Goal: Information Seeking & Learning: Check status

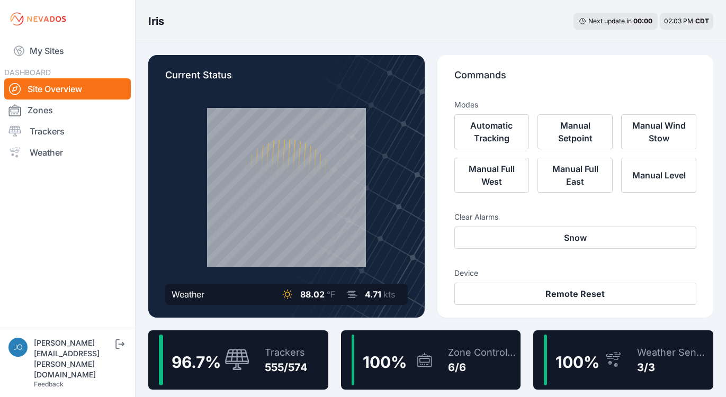
scroll to position [24, 0]
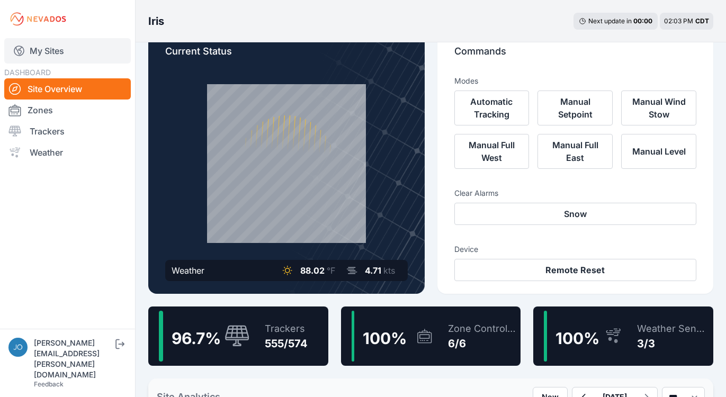
click at [58, 51] on link "My Sites" at bounding box center [67, 50] width 127 height 25
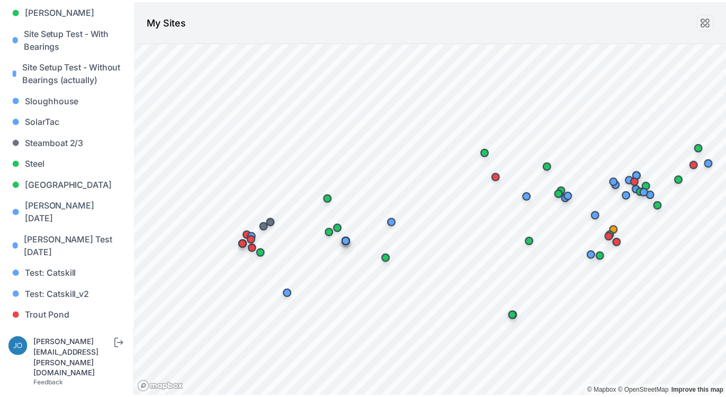
scroll to position [876, 0]
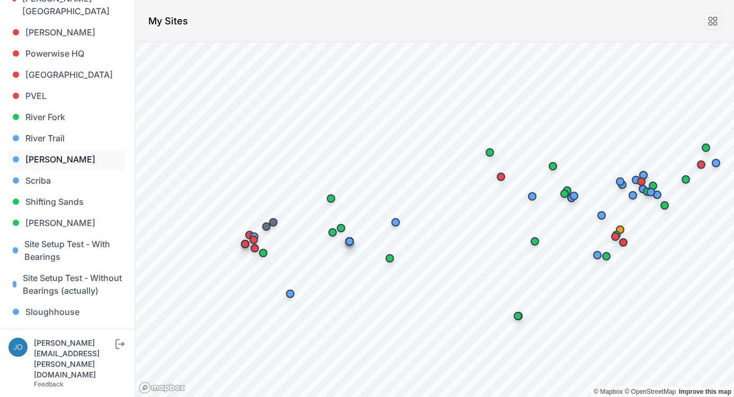
click at [52, 149] on link "Sarish" at bounding box center [67, 159] width 118 height 21
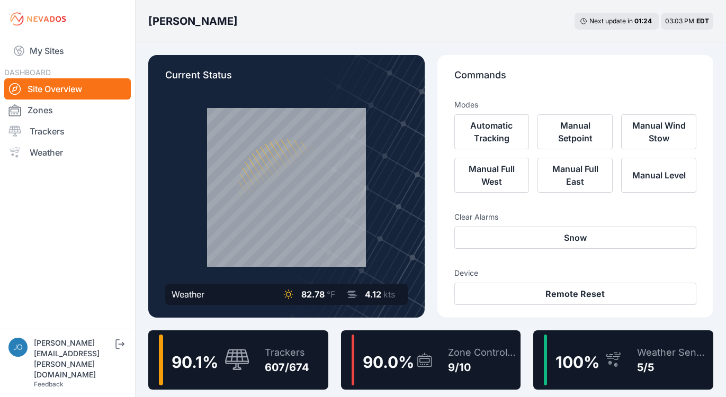
scroll to position [2, 0]
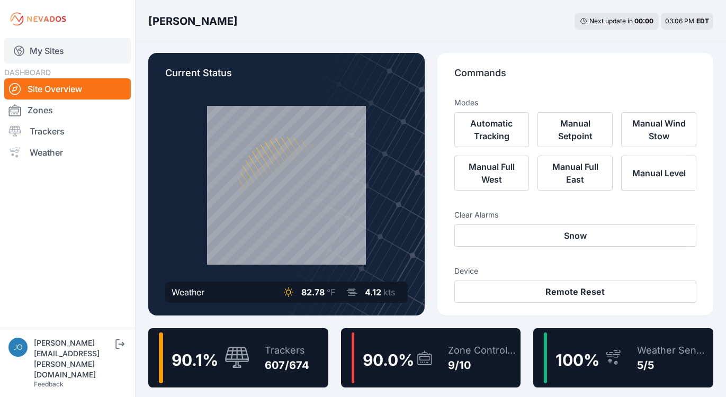
click at [39, 55] on link "My Sites" at bounding box center [67, 50] width 127 height 25
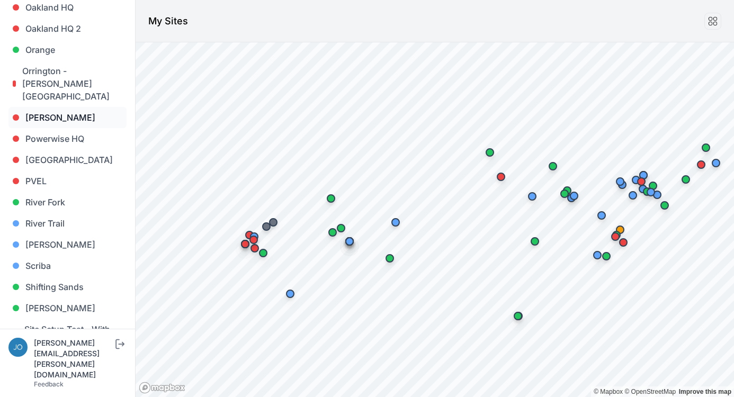
scroll to position [579, 0]
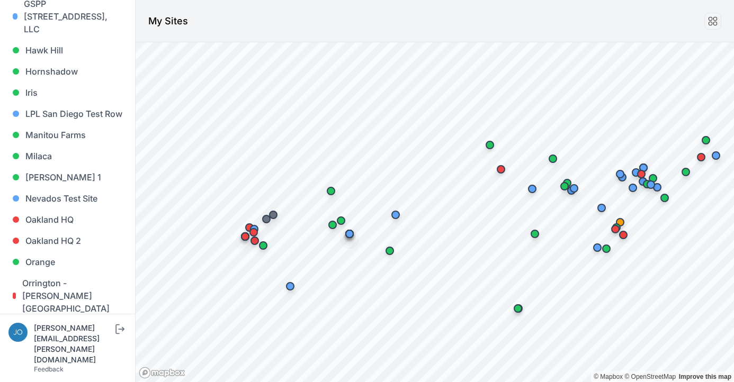
click at [491, 2] on body "My Sites Sites Angel Fire Apple Grove Ardagh Bartonsville Big River 2 Blue Elk …" at bounding box center [367, 191] width 734 height 382
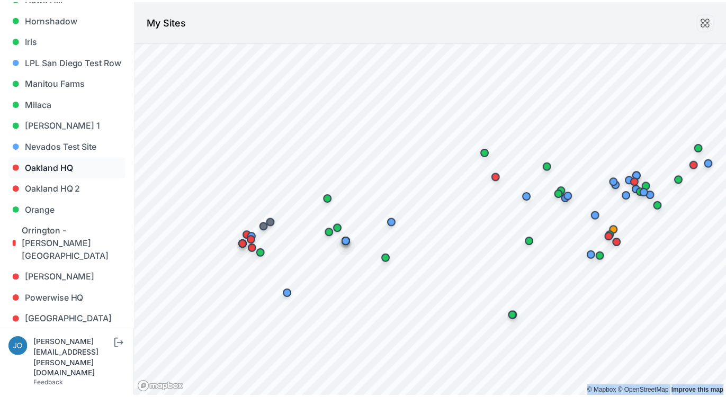
scroll to position [670, 0]
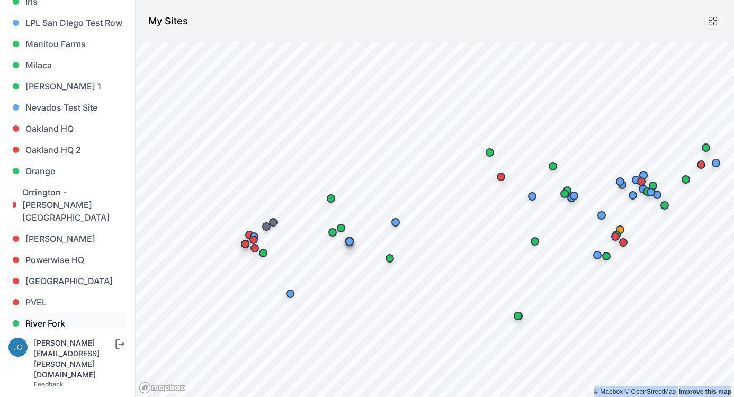
click at [49, 313] on link "River Fork" at bounding box center [67, 323] width 118 height 21
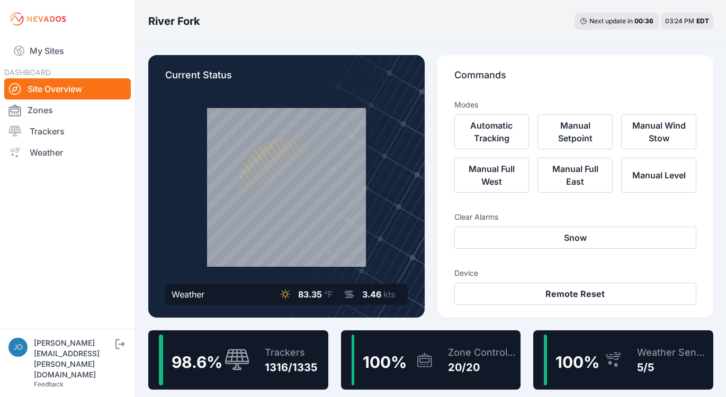
click at [255, 14] on div "River Fork Next update in 00 : 36 03:24 PM EDT" at bounding box center [431, 21] width 590 height 42
click at [278, 343] on div "Trackers 1316/1335" at bounding box center [285, 360] width 63 height 51
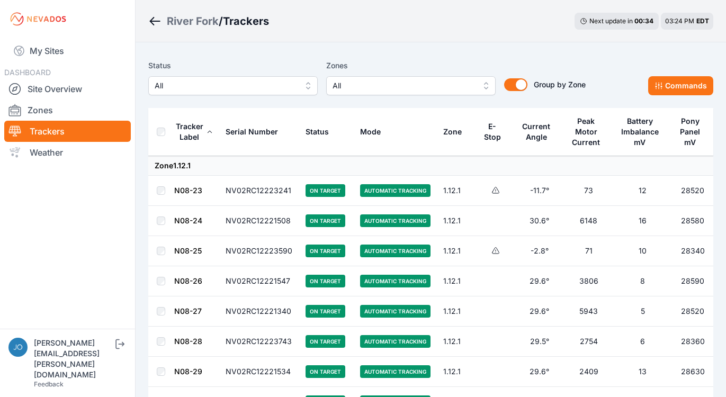
click at [211, 88] on span "All" at bounding box center [226, 85] width 142 height 13
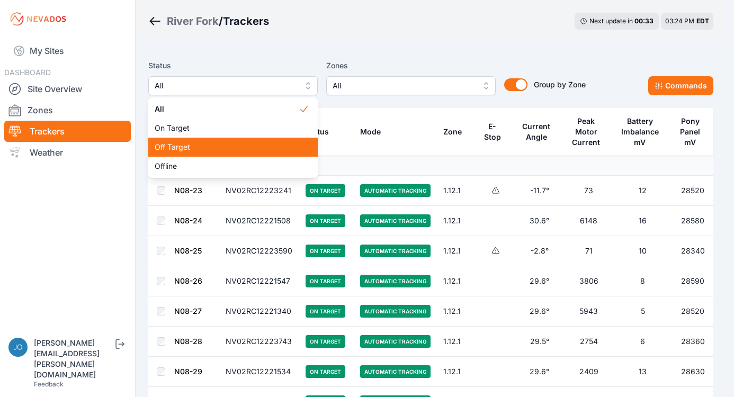
click at [200, 141] on div "Off Target" at bounding box center [232, 147] width 169 height 19
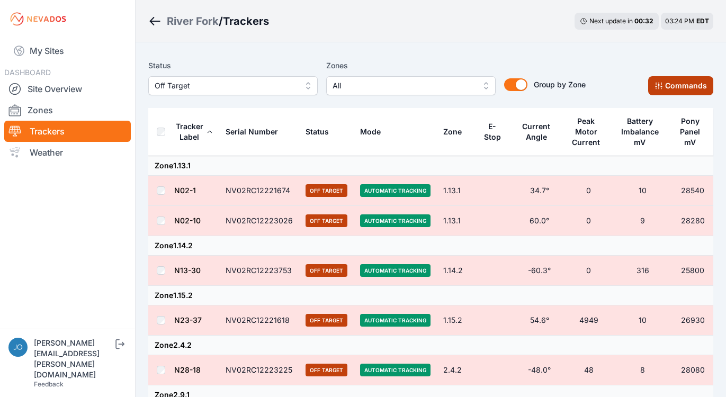
click at [662, 84] on icon at bounding box center [659, 86] width 8 height 8
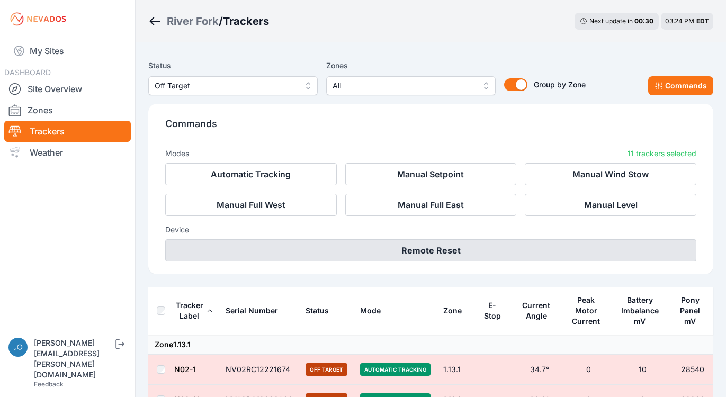
click at [435, 253] on button "Remote Reset" at bounding box center [430, 250] width 531 height 22
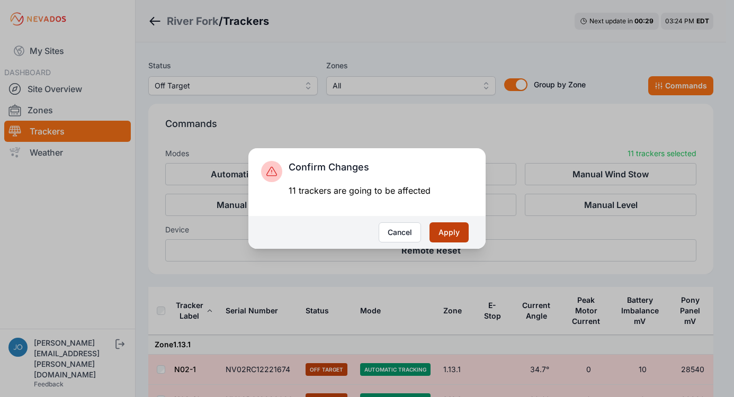
click at [443, 238] on button "Apply" at bounding box center [448, 232] width 39 height 20
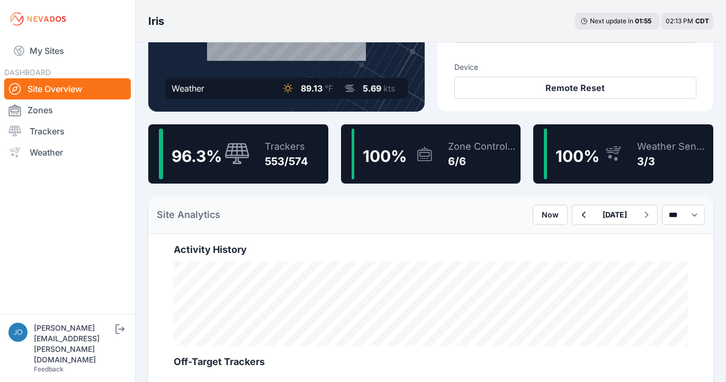
scroll to position [189, 0]
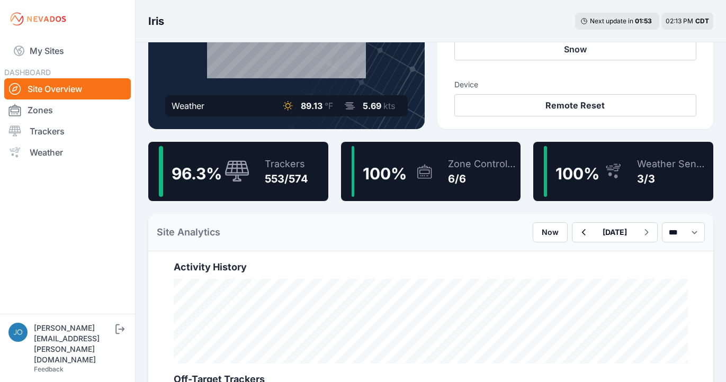
click at [250, 191] on div "96.3 % Trackers 553/574" at bounding box center [238, 171] width 180 height 59
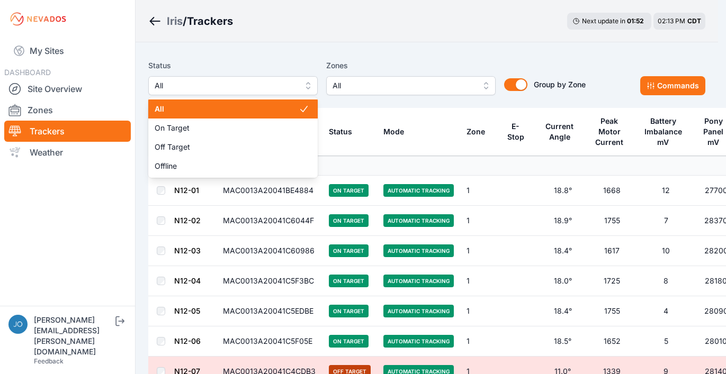
click at [249, 89] on span "All" at bounding box center [226, 85] width 142 height 13
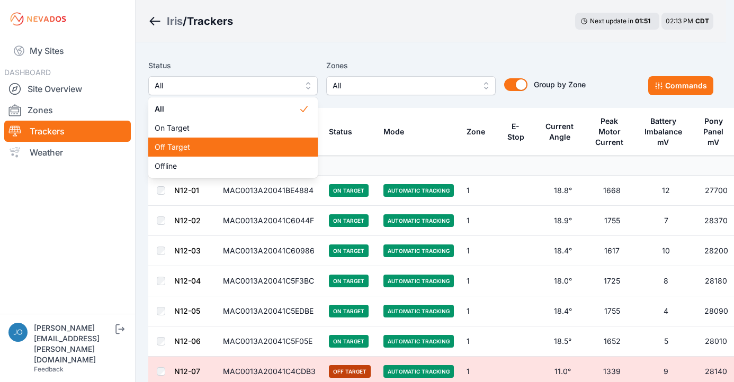
click at [229, 140] on div "Off Target" at bounding box center [232, 147] width 169 height 19
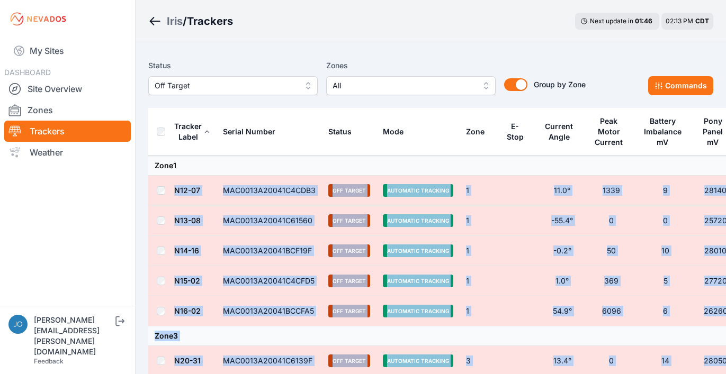
drag, startPoint x: 478, startPoint y: 257, endPoint x: 151, endPoint y: 175, distance: 337.4
click at [151, 175] on tbody "Zone 1 N12-07 MAC0013A20041C4CDB3 Off Target Automatic Tracking 1 11.0° 1339 9 …" at bounding box center [442, 331] width 588 height 350
copy tbody "N12-07 MAC0013A20041C4CDB3 Off Target Automatic Tracking 1 11.0° 1339 9 28140 N…"
click at [658, 82] on icon at bounding box center [659, 86] width 8 height 8
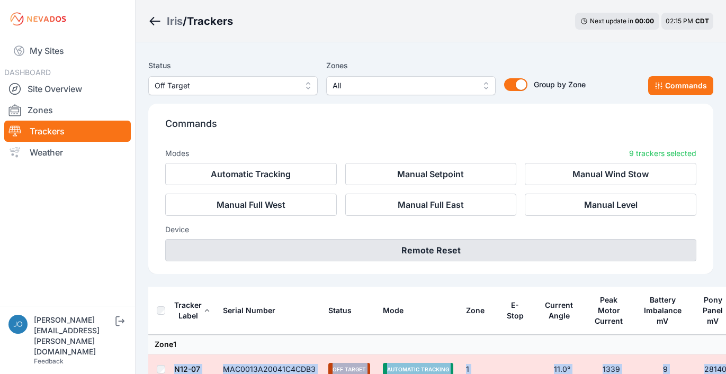
click at [466, 251] on button "Remote Reset" at bounding box center [430, 250] width 531 height 22
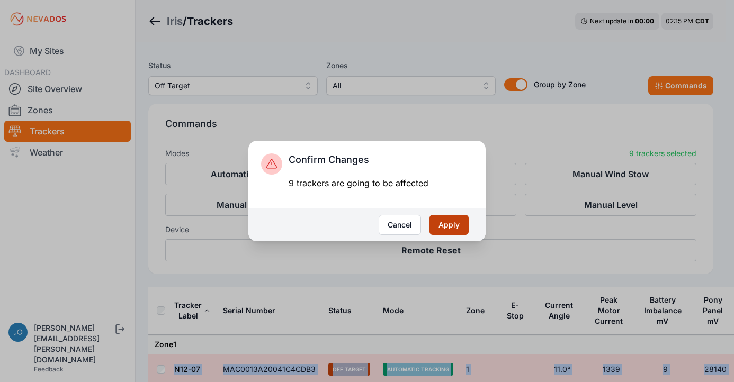
click at [447, 219] on button "Apply" at bounding box center [448, 225] width 39 height 20
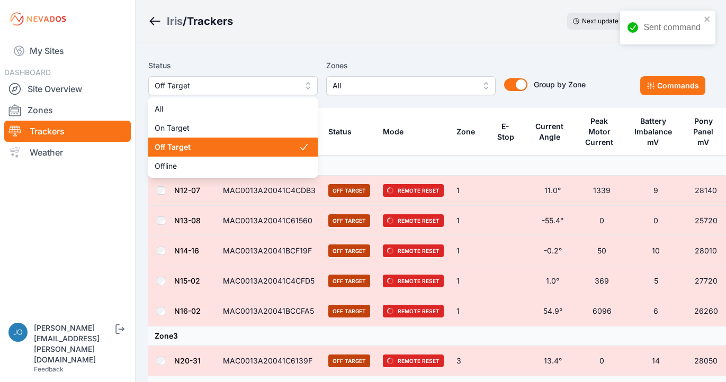
click at [207, 85] on span "Off Target" at bounding box center [226, 85] width 142 height 13
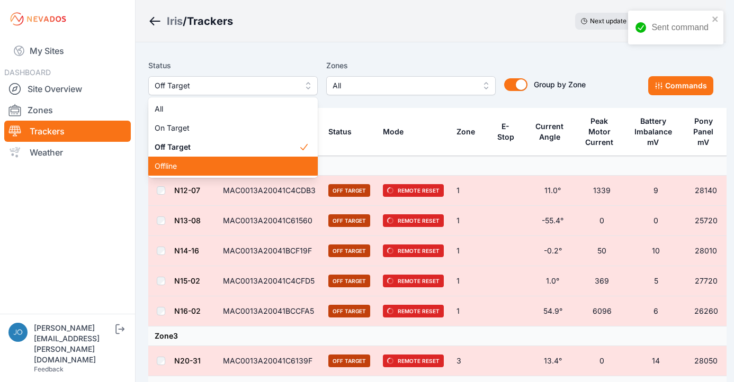
click at [200, 158] on div "Offline" at bounding box center [232, 166] width 169 height 19
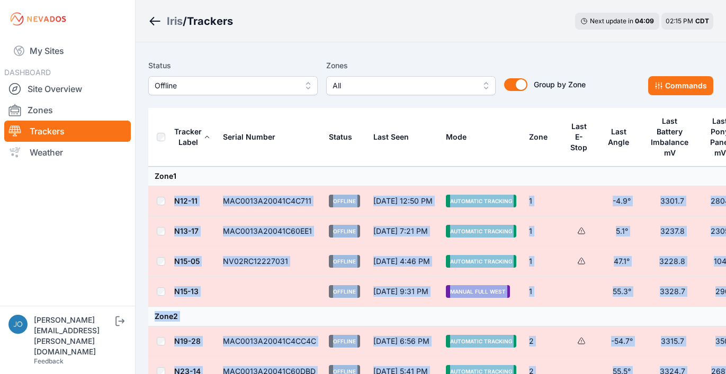
drag, startPoint x: 512, startPoint y: 253, endPoint x: 220, endPoint y: 171, distance: 302.6
copy tbody "N12-11 MAC0013A20041C4C711 Offline Sep 18 at 12:50 PM Automatic Tracking 1 -4.9…"
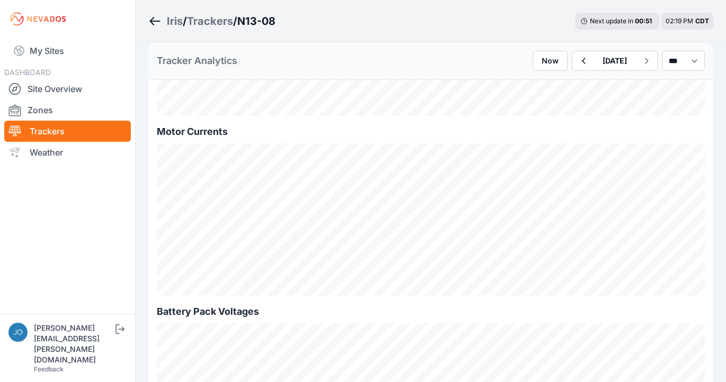
scroll to position [853, 0]
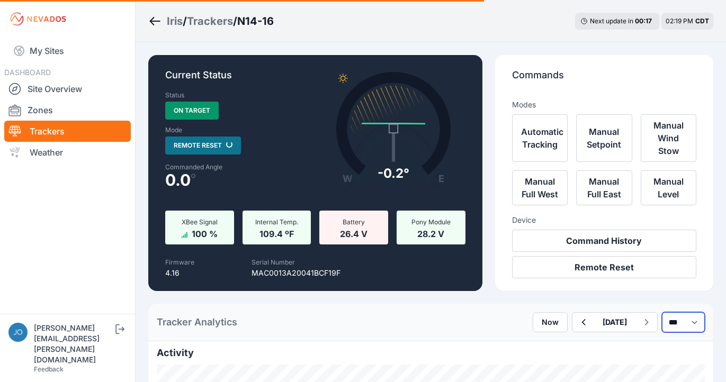
select select "*******"
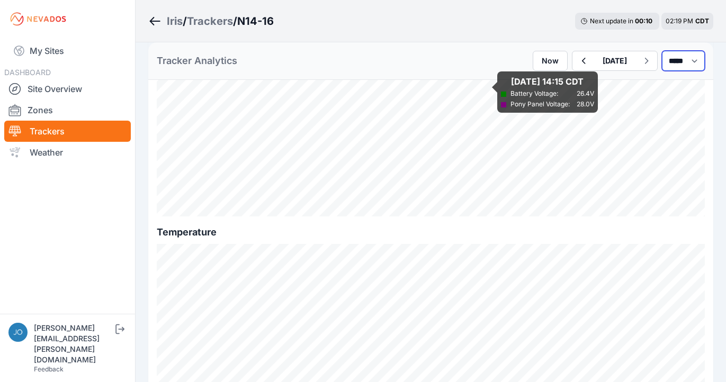
scroll to position [1128, 0]
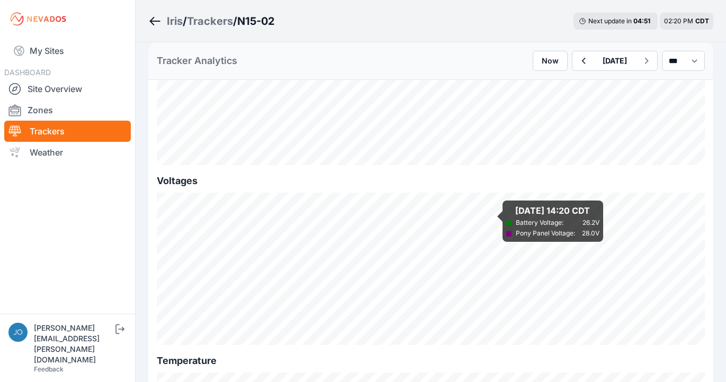
scroll to position [1115, 0]
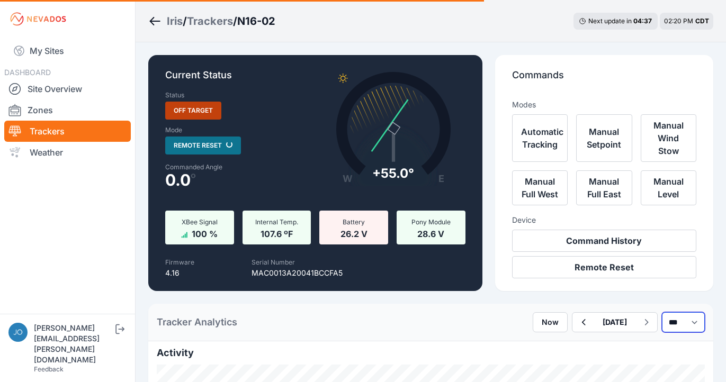
select select "*******"
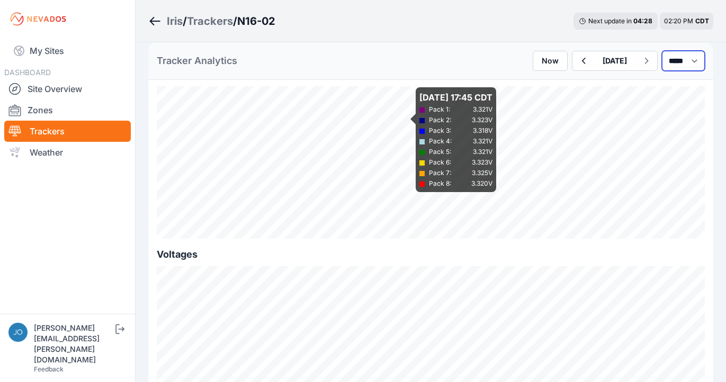
scroll to position [1052, 0]
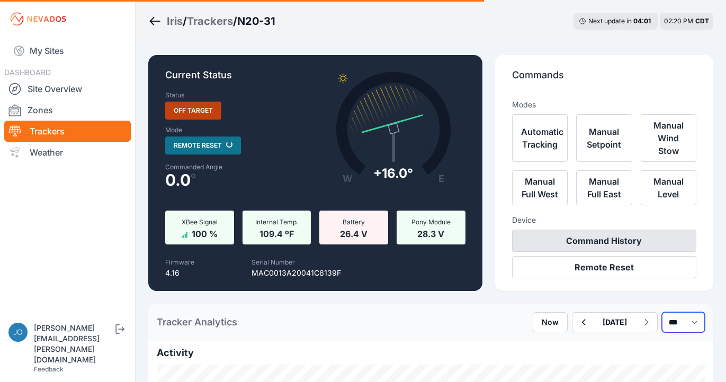
select select "*******"
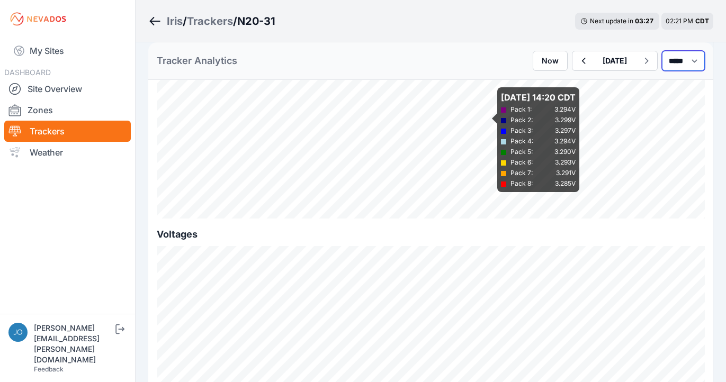
scroll to position [1056, 0]
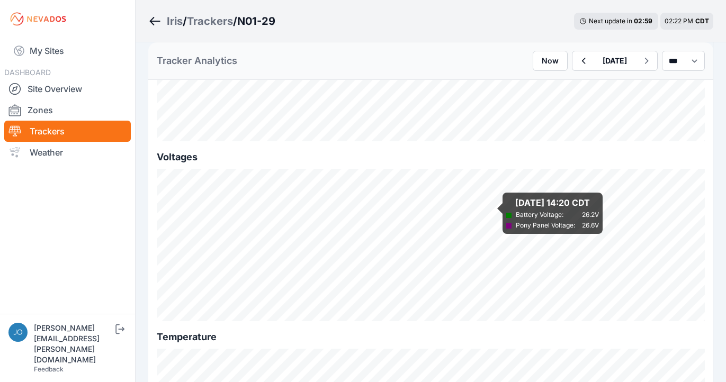
scroll to position [1103, 0]
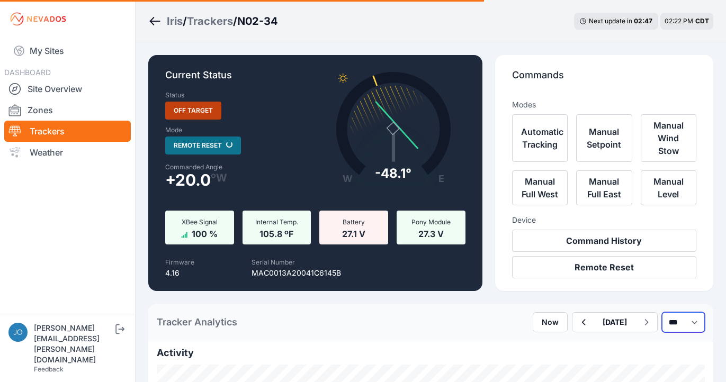
select select "*******"
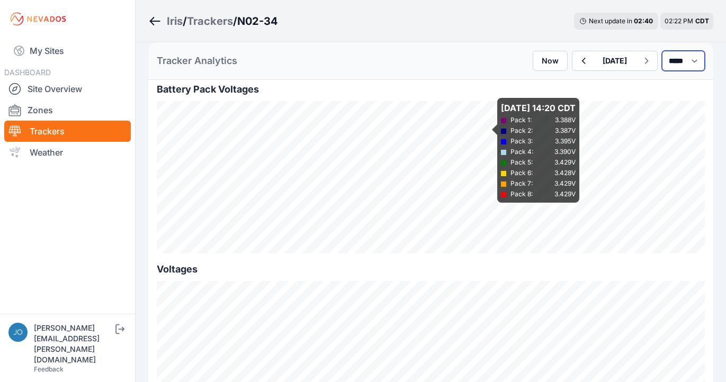
scroll to position [1132, 0]
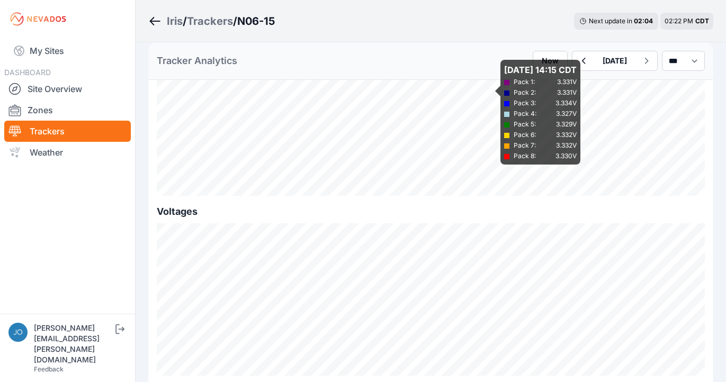
scroll to position [1200, 0]
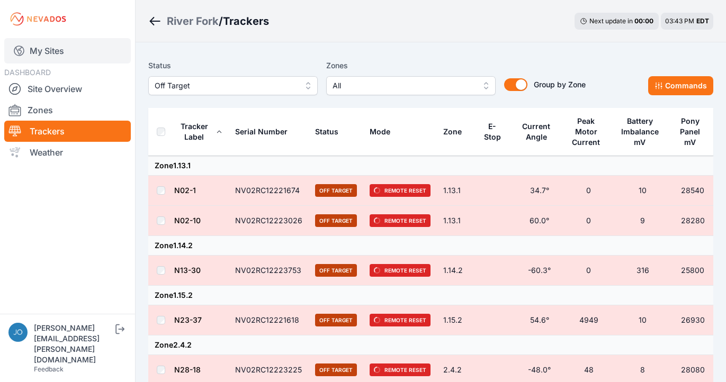
click at [55, 52] on link "My Sites" at bounding box center [67, 50] width 127 height 25
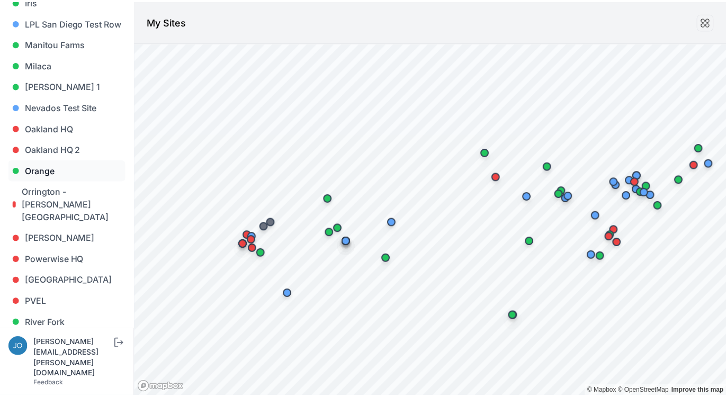
scroll to position [680, 0]
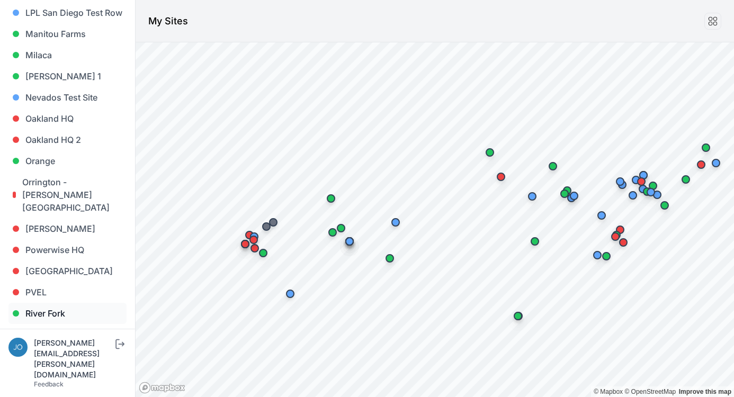
click at [53, 303] on link "River Fork" at bounding box center [67, 313] width 118 height 21
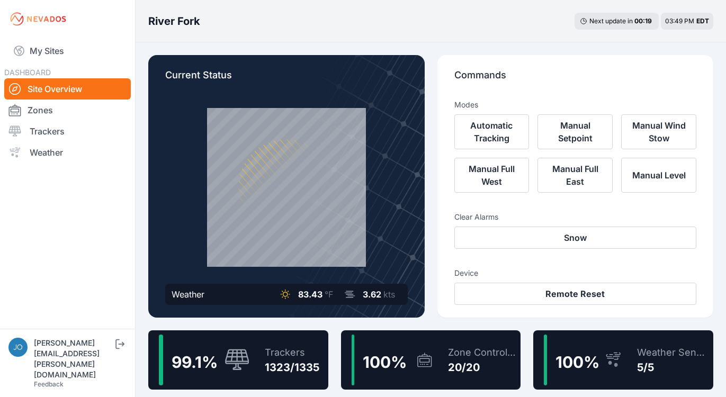
click at [306, 354] on div "Trackers" at bounding box center [292, 352] width 55 height 15
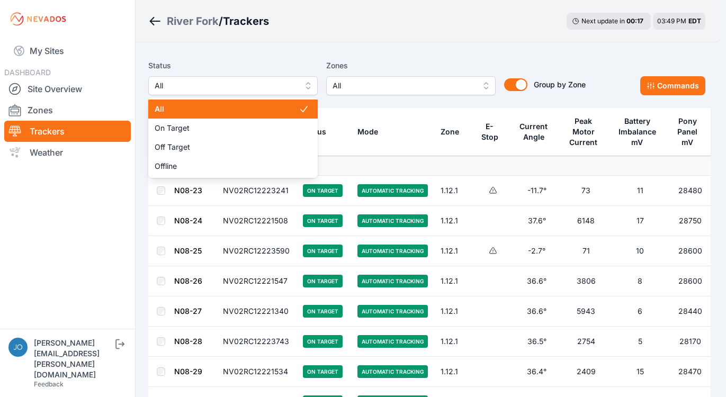
click at [259, 83] on span "All" at bounding box center [226, 85] width 142 height 13
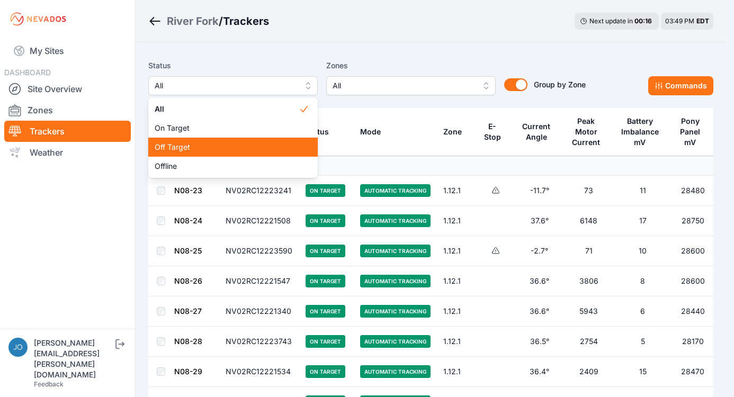
click at [231, 141] on div "Off Target" at bounding box center [232, 147] width 169 height 19
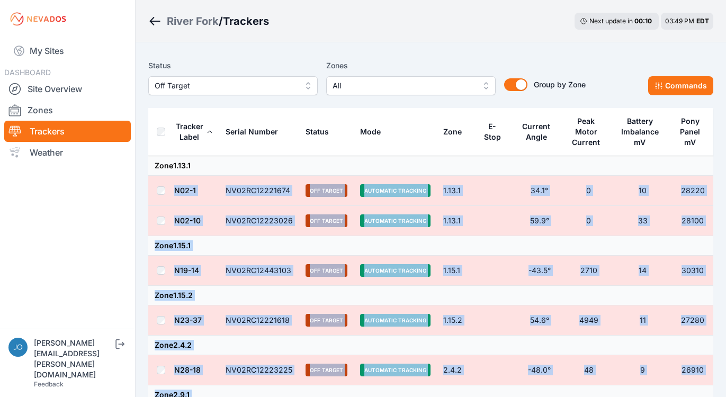
drag, startPoint x: 443, startPoint y: 279, endPoint x: 199, endPoint y: 162, distance: 270.7
click at [199, 162] on tbody "Zone 1.13.1 N02-1 NV02RC12221674 Off Target Automatic Tracking 1.13.1 34.1° 0 1…" at bounding box center [430, 390] width 565 height 469
copy tbody "N02-1 NV02RC12221674 Off Target Automatic Tracking 1.13.1 34.1° 0 10 28220 N02-…"
click at [265, 86] on span "Off Target" at bounding box center [226, 85] width 142 height 13
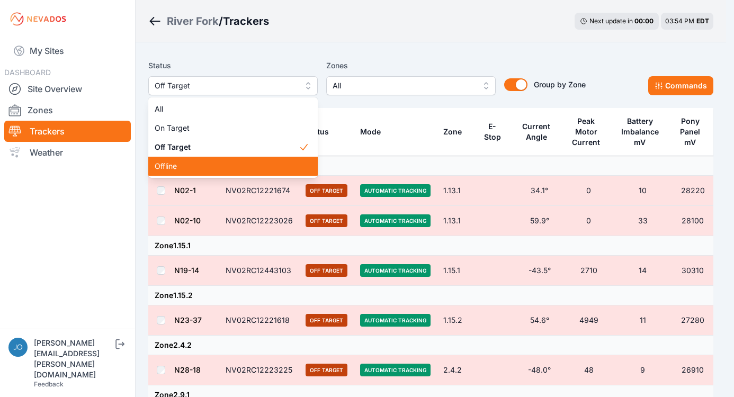
click at [221, 159] on div "Offline" at bounding box center [232, 166] width 169 height 19
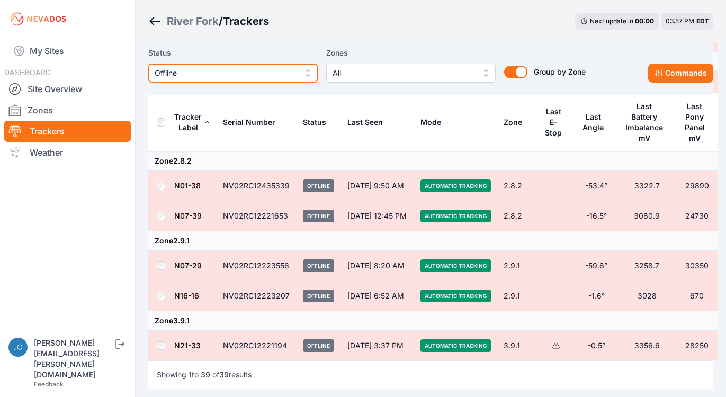
scroll to position [1230, 0]
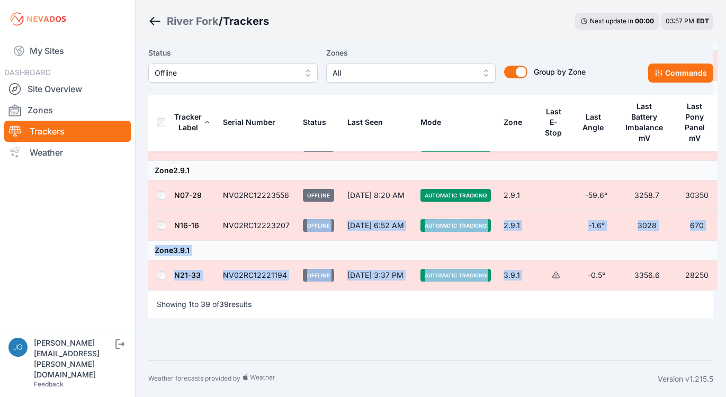
drag, startPoint x: 575, startPoint y: 278, endPoint x: 291, endPoint y: 223, distance: 289.2
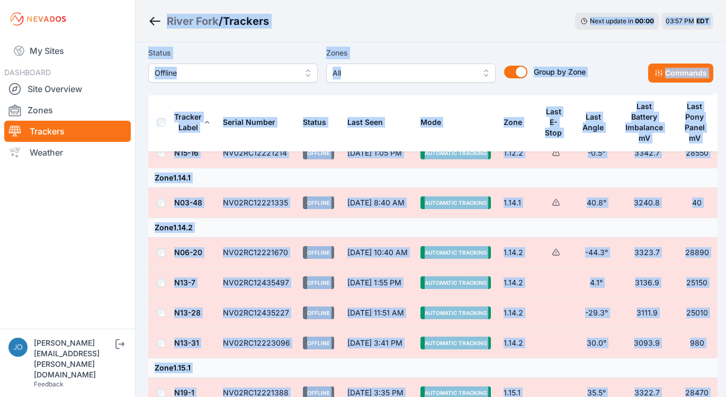
scroll to position [0, 0]
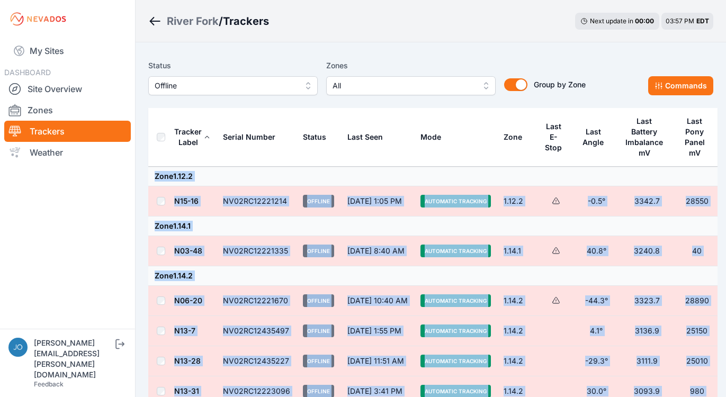
drag, startPoint x: 613, startPoint y: 274, endPoint x: 166, endPoint y: 168, distance: 459.3
copy tbody "Zone 1.12.2 N15-16 NV02RC12221214 Offline Jul 30 at 1:05 PM Automatic Tracking …"
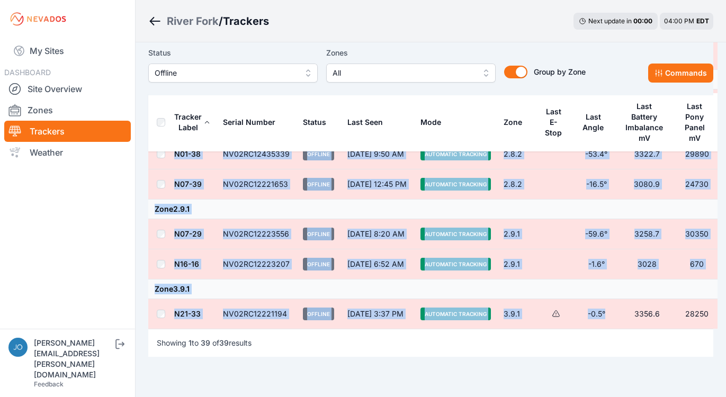
scroll to position [1230, 0]
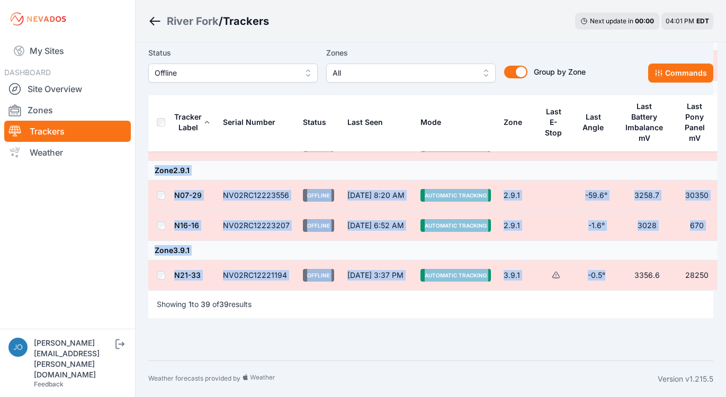
copy tbody "Zone 1.12.2 N15-16 NV02RC12221214 Offline Jul 30 at 1:05 PM Automatic Tracking …"
click at [187, 20] on div "River Fork" at bounding box center [193, 21] width 52 height 15
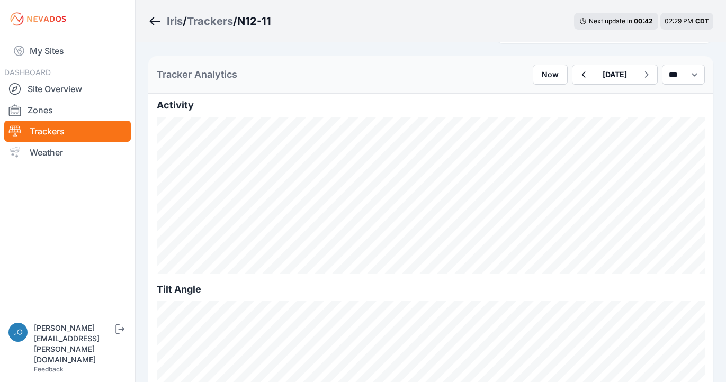
scroll to position [363, 0]
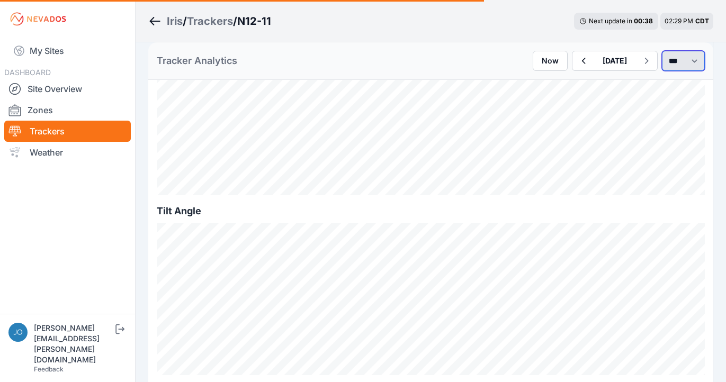
select select "*******"
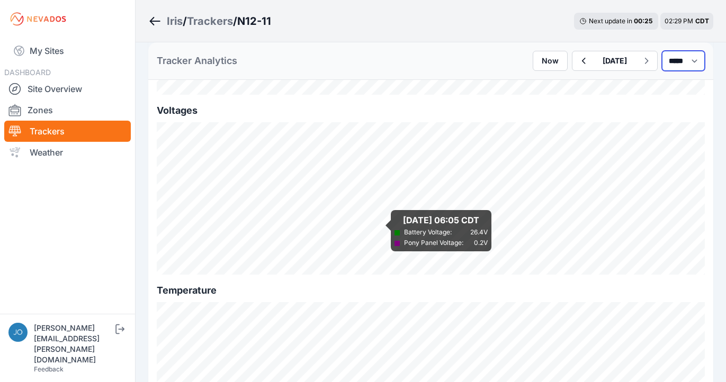
scroll to position [1262, 0]
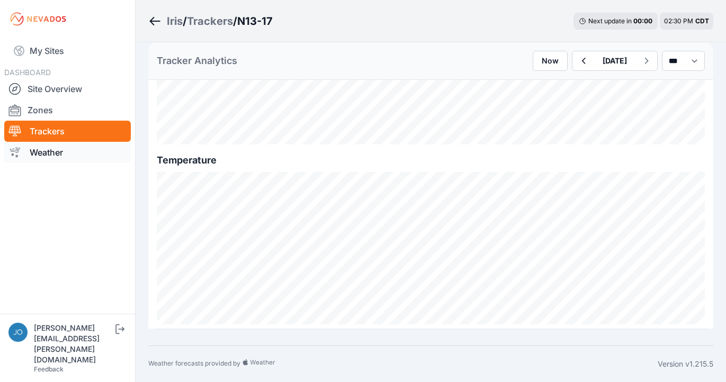
scroll to position [1314, 0]
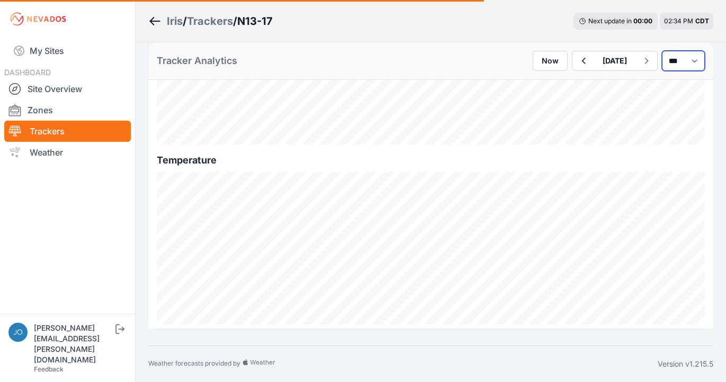
select select "*******"
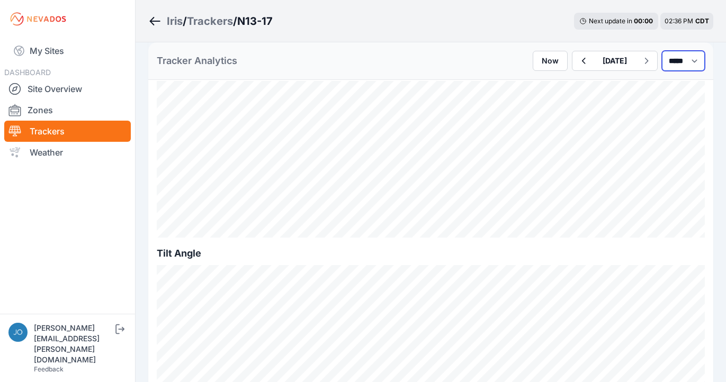
scroll to position [227, 0]
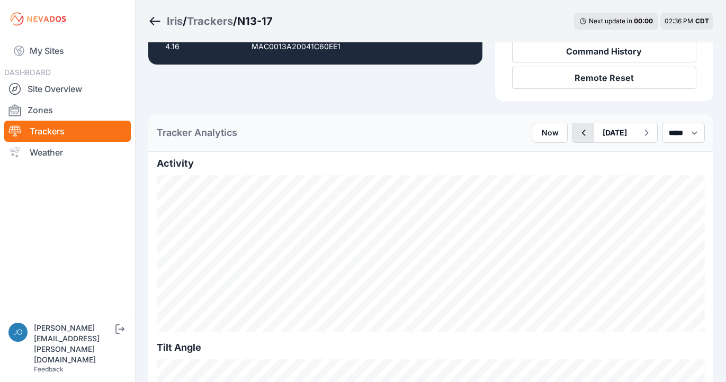
click at [577, 136] on icon "button" at bounding box center [583, 133] width 13 height 13
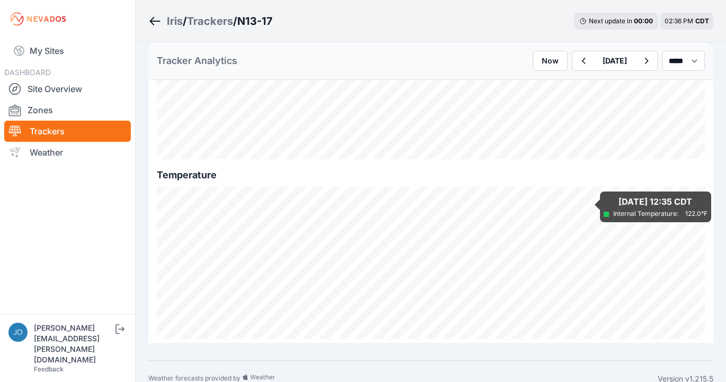
scroll to position [1200, 0]
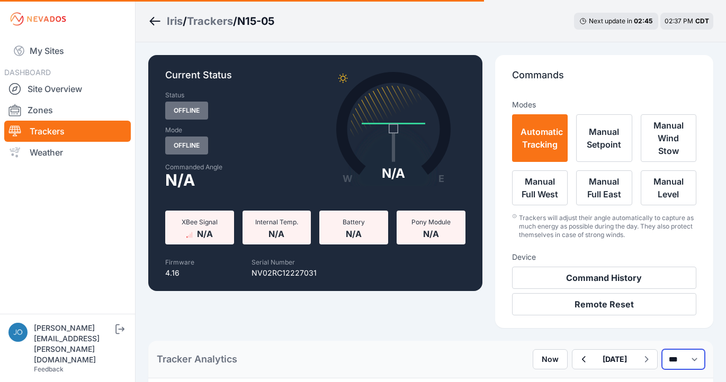
select select "*******"
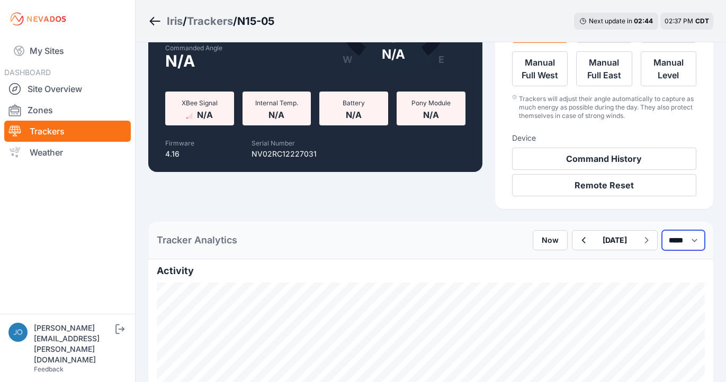
scroll to position [293, 0]
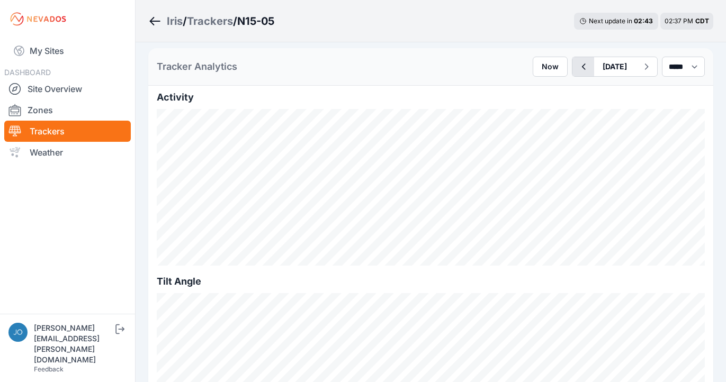
click at [577, 66] on icon "button" at bounding box center [583, 66] width 13 height 13
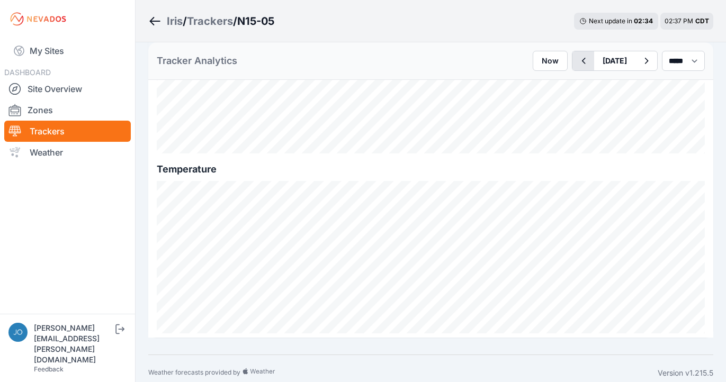
scroll to position [1308, 0]
click at [577, 61] on icon "button" at bounding box center [583, 61] width 13 height 13
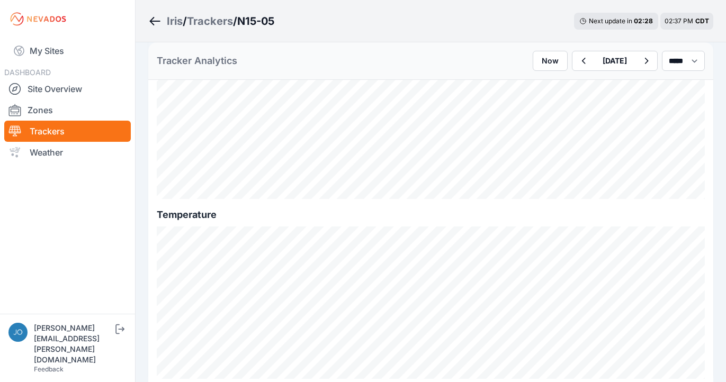
scroll to position [1314, 0]
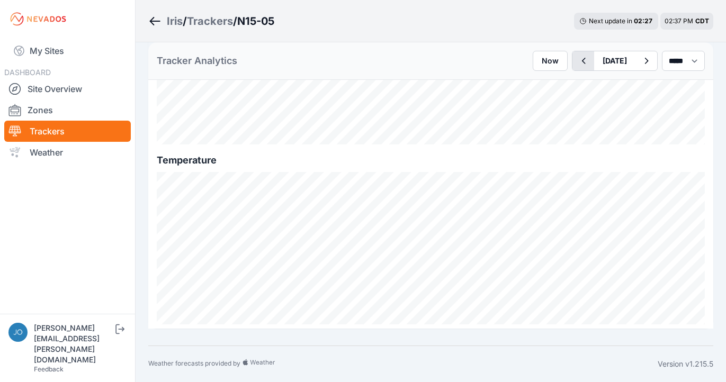
click at [577, 64] on icon "button" at bounding box center [583, 61] width 13 height 13
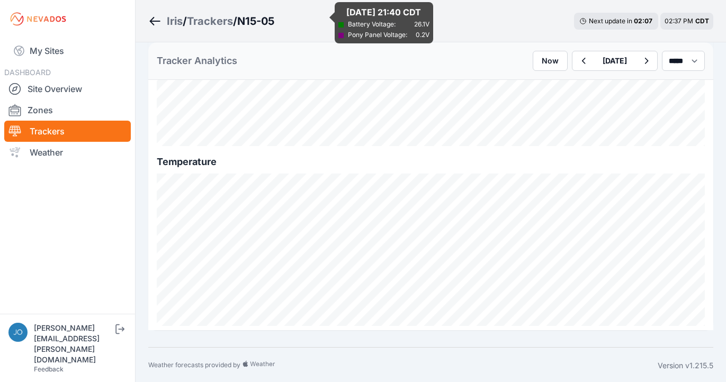
scroll to position [1314, 0]
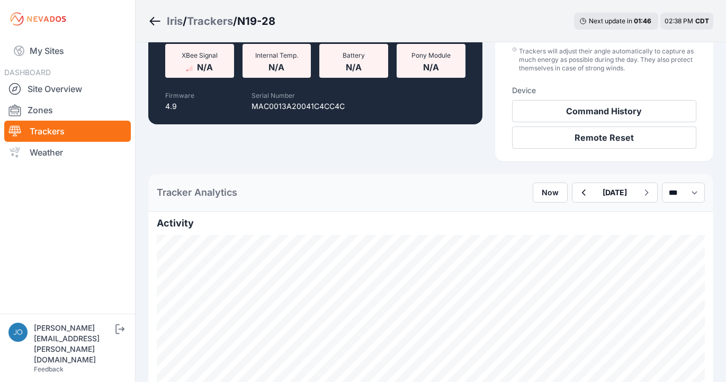
scroll to position [184, 0]
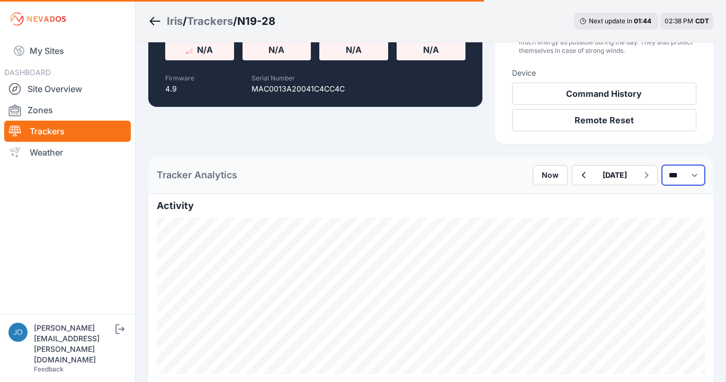
select select "*******"
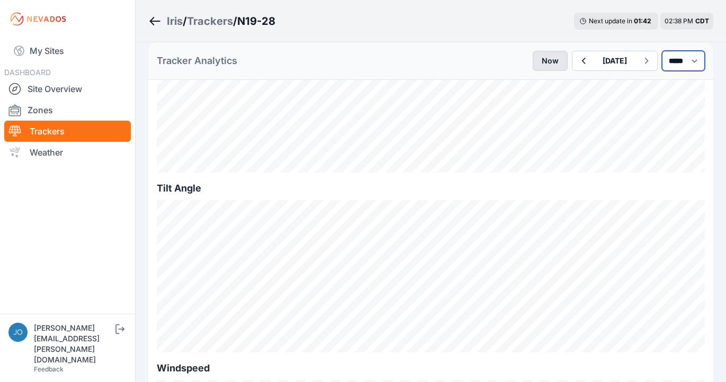
scroll to position [744, 0]
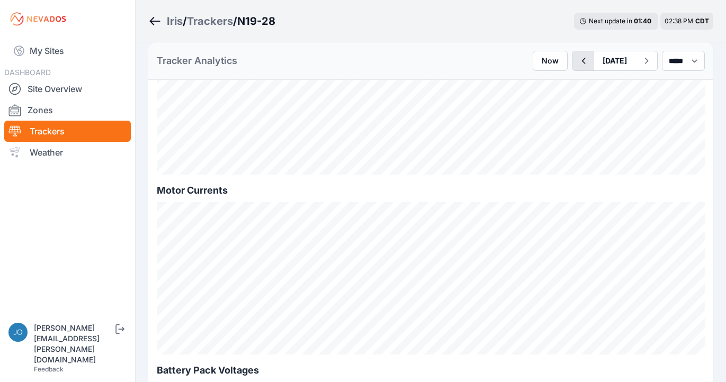
click at [577, 64] on icon "button" at bounding box center [583, 61] width 13 height 13
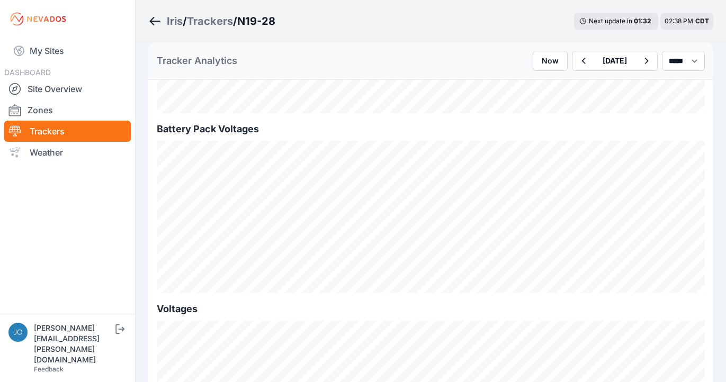
scroll to position [1215, 0]
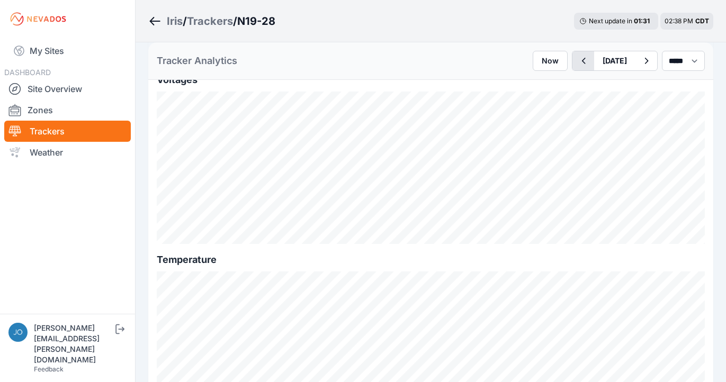
click at [577, 61] on icon "button" at bounding box center [583, 61] width 13 height 13
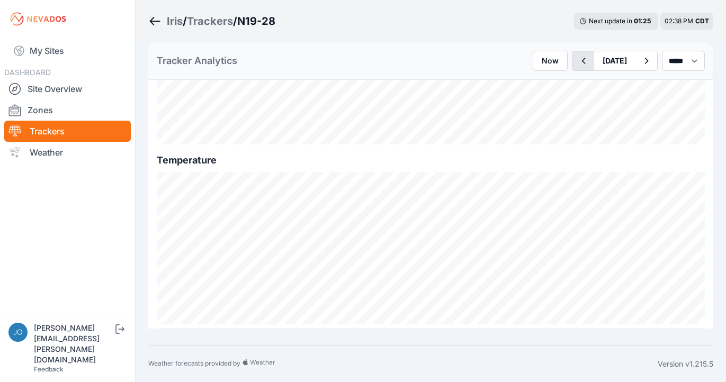
click at [577, 58] on icon "button" at bounding box center [583, 61] width 13 height 13
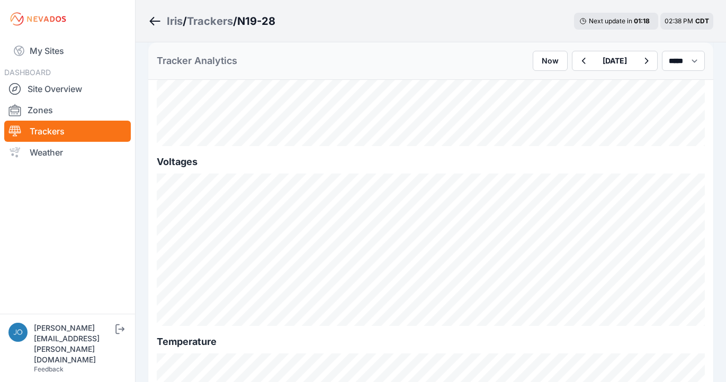
scroll to position [1314, 0]
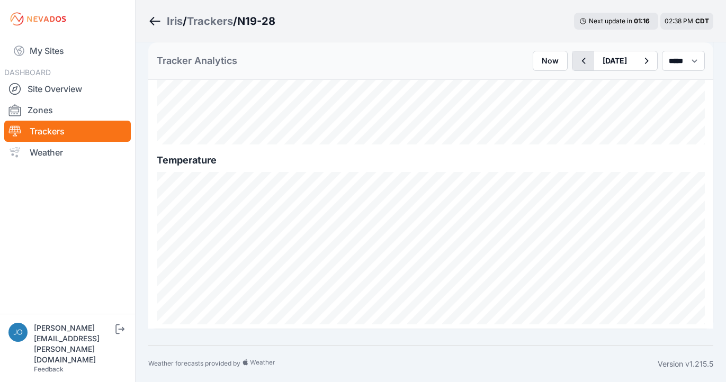
click at [577, 62] on icon "button" at bounding box center [583, 61] width 13 height 13
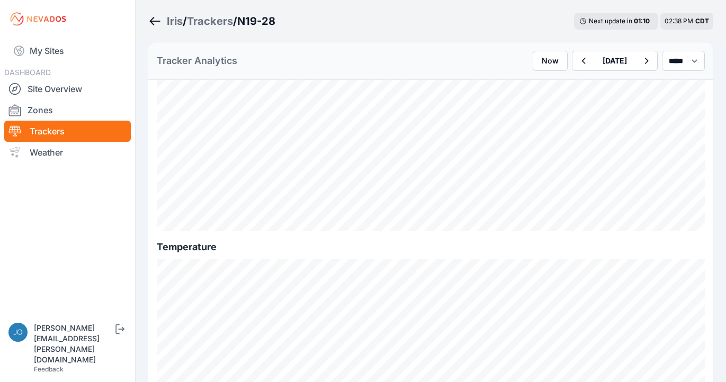
scroll to position [1314, 0]
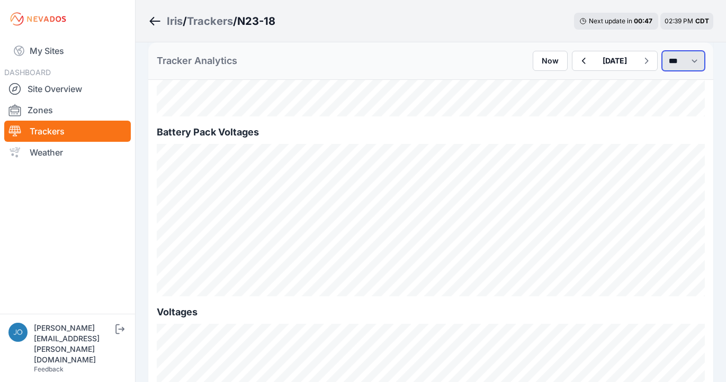
select select "******"
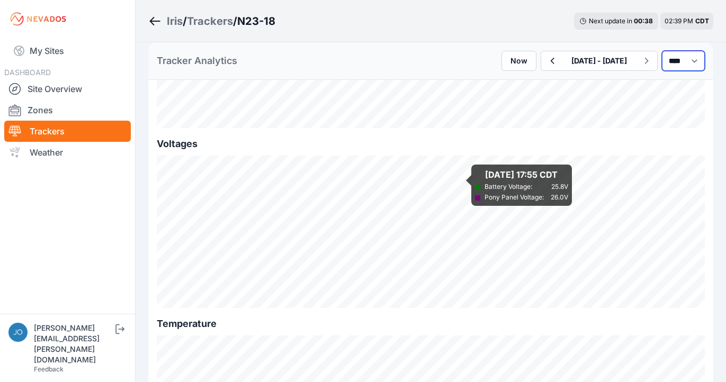
scroll to position [1198, 0]
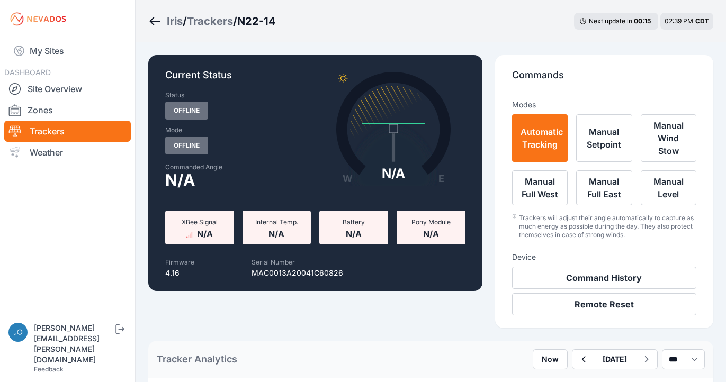
scroll to position [170, 0]
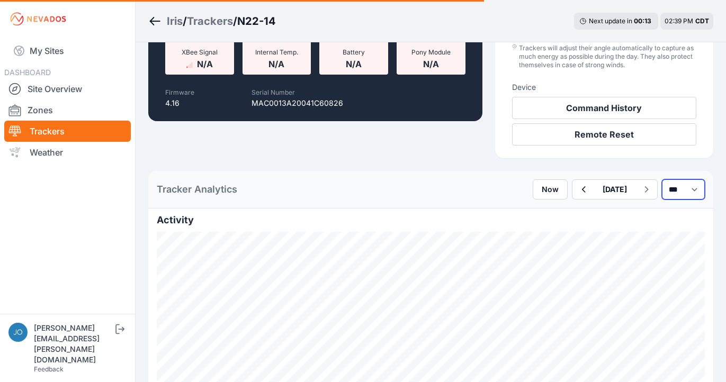
select select "******"
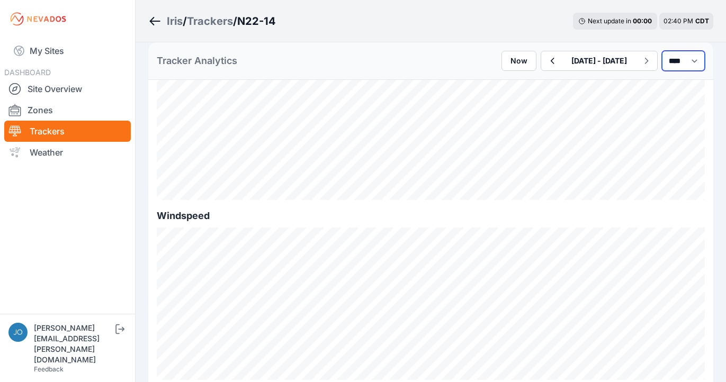
scroll to position [309, 0]
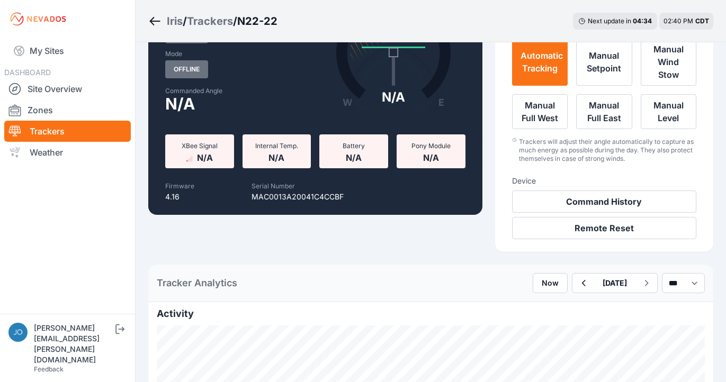
scroll to position [121, 0]
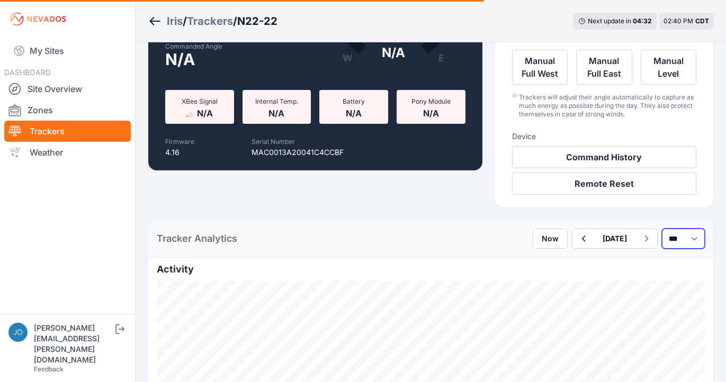
select select "******"
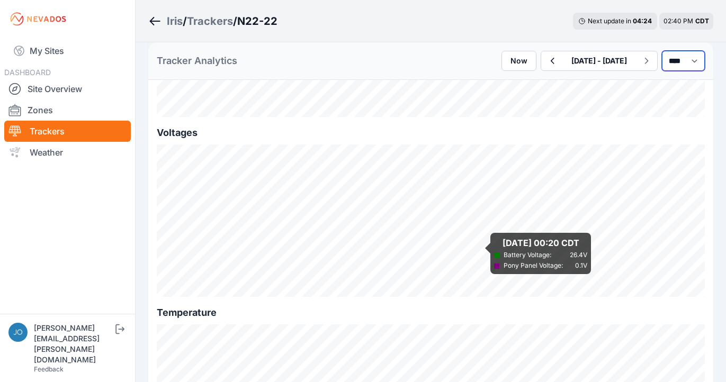
scroll to position [1164, 0]
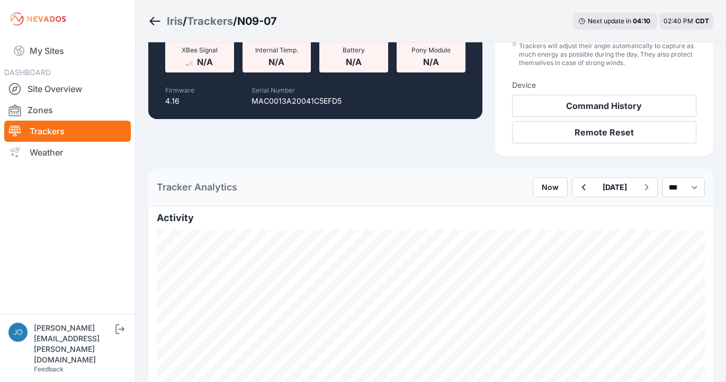
scroll to position [266, 0]
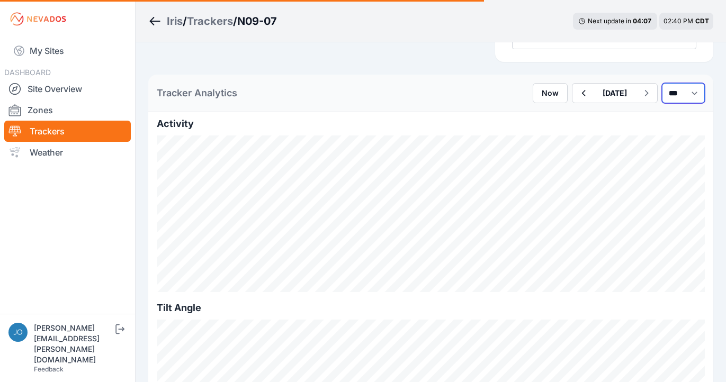
select select "******"
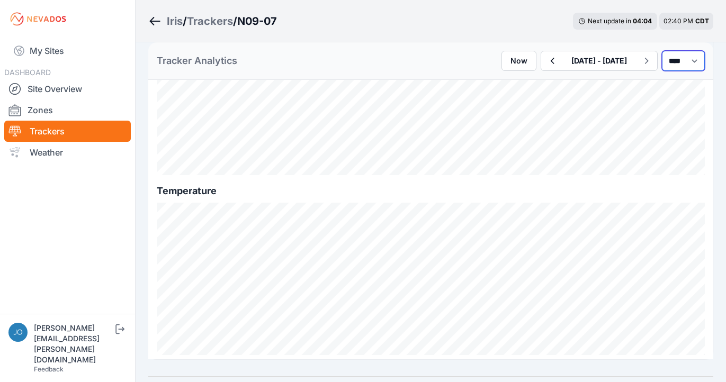
scroll to position [1314, 0]
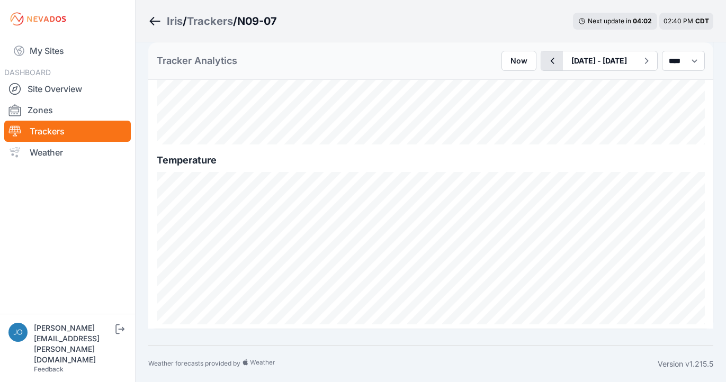
click at [545, 66] on icon "button" at bounding box center [551, 61] width 13 height 13
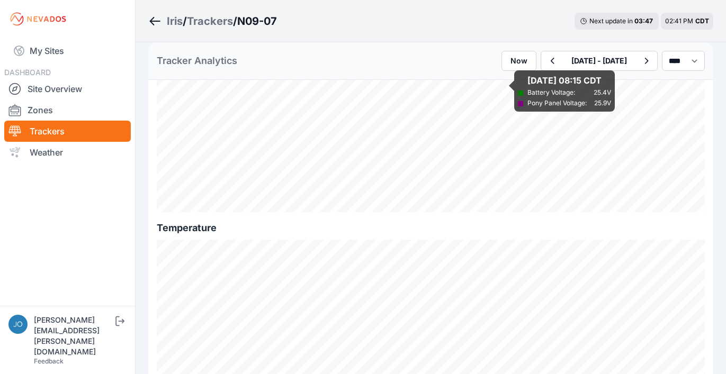
scroll to position [1296, 0]
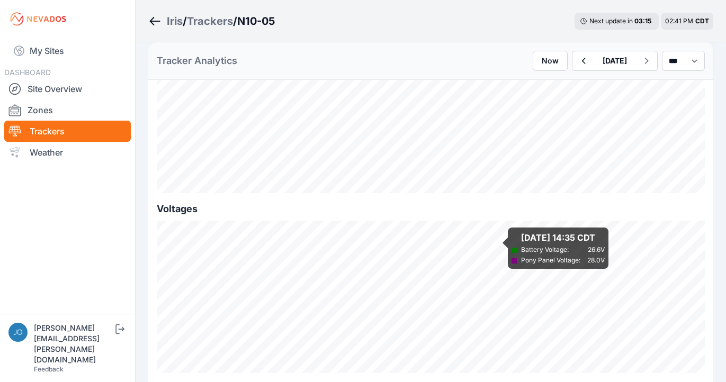
scroll to position [1314, 0]
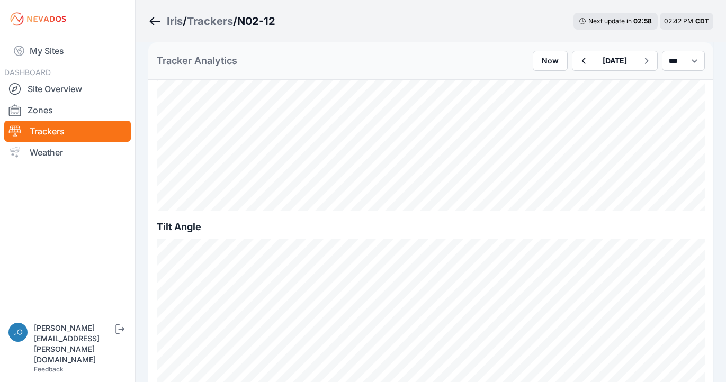
scroll to position [350, 0]
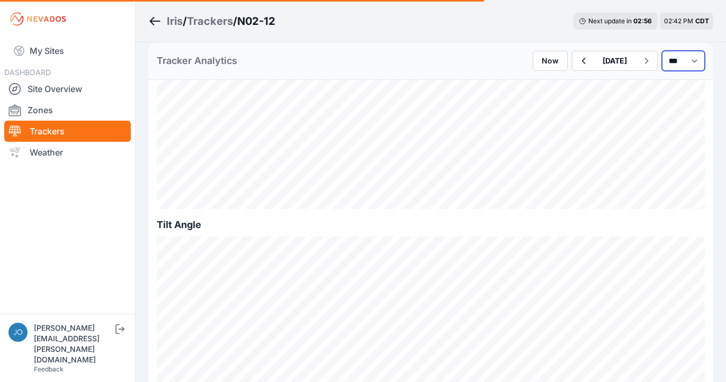
select select "*******"
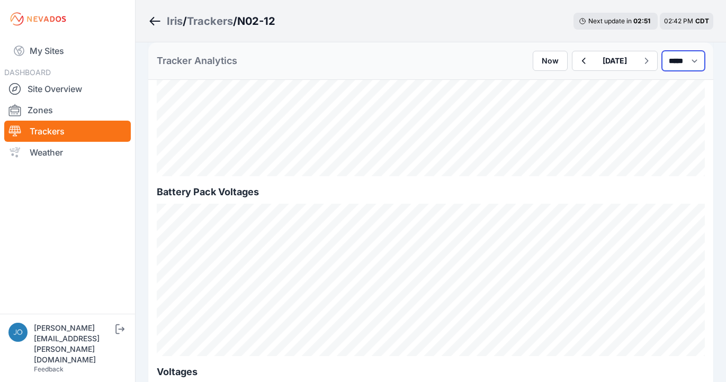
scroll to position [943, 0]
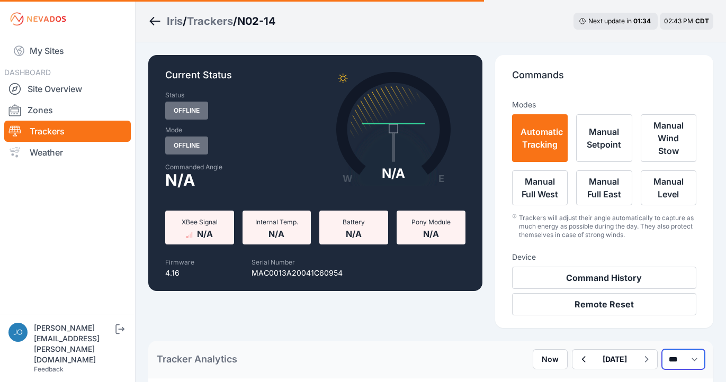
select select "*******"
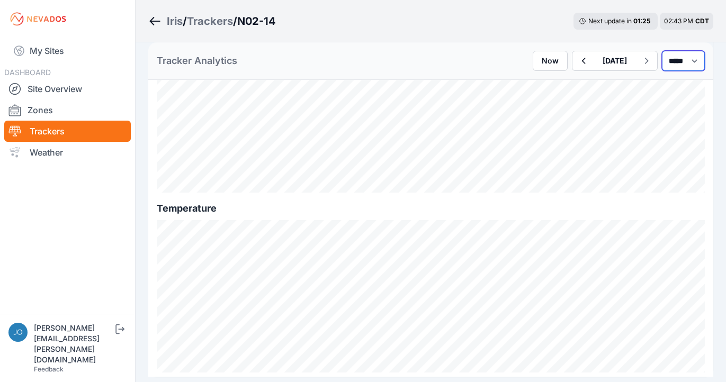
scroll to position [1268, 0]
click at [577, 62] on icon "button" at bounding box center [583, 61] width 13 height 13
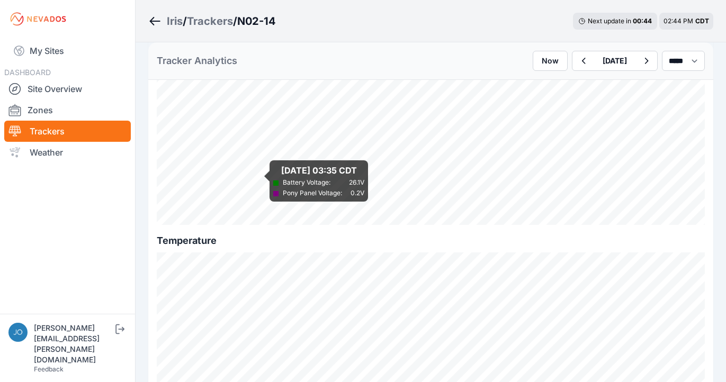
scroll to position [1314, 0]
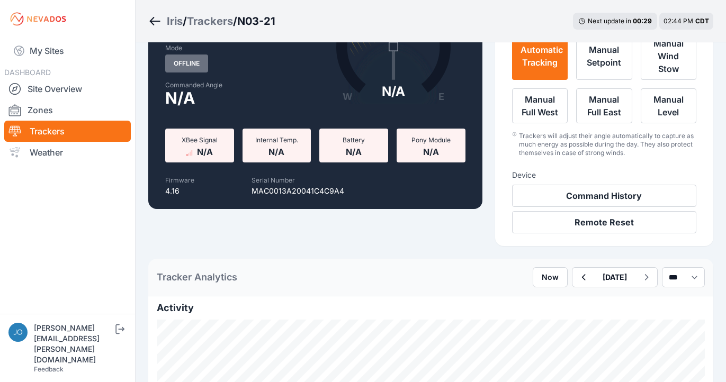
scroll to position [294, 0]
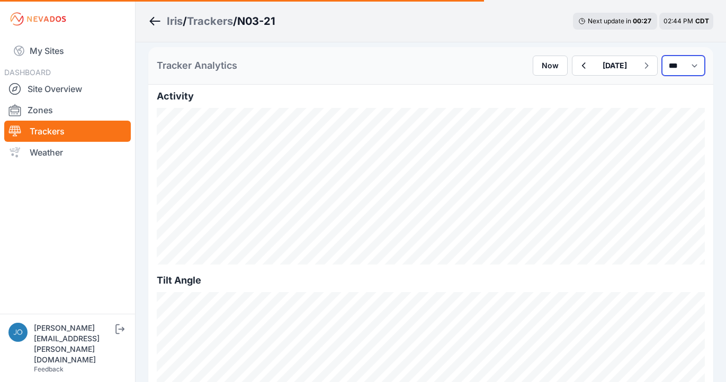
select select "*******"
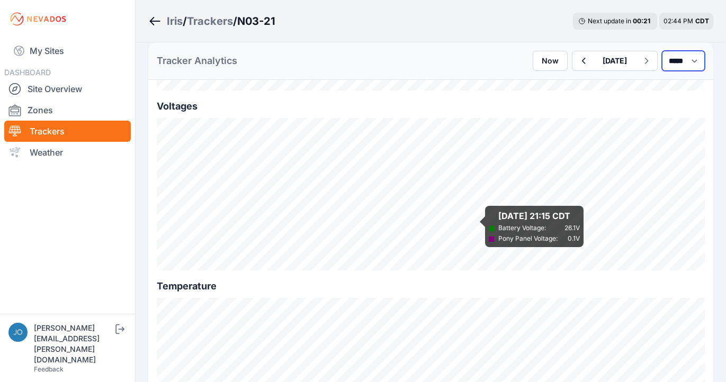
scroll to position [1314, 0]
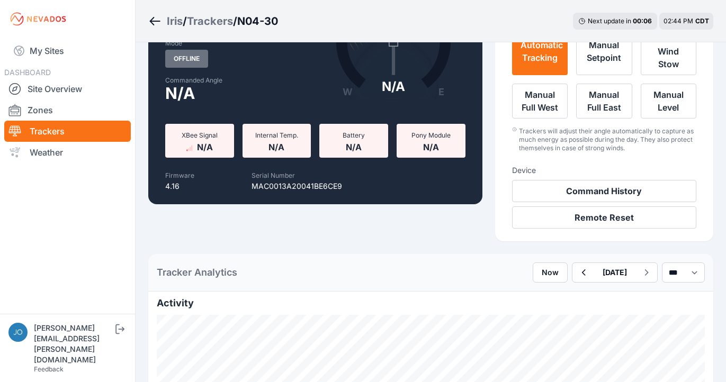
scroll to position [163, 0]
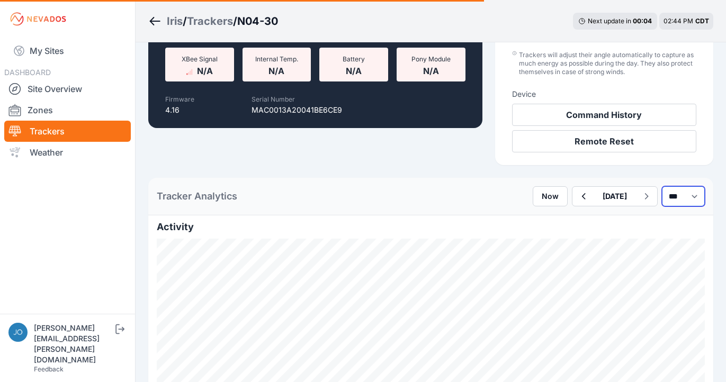
select select "*******"
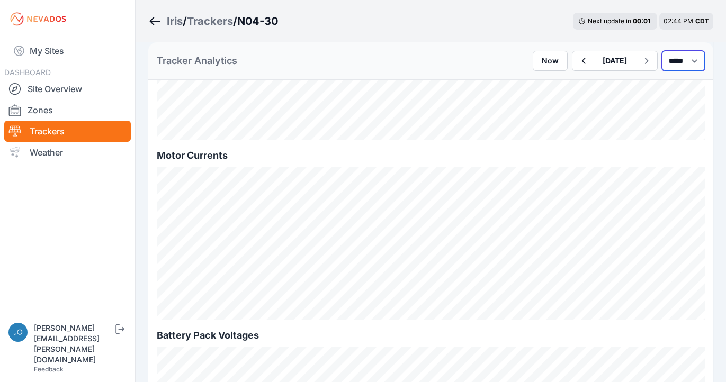
scroll to position [874, 0]
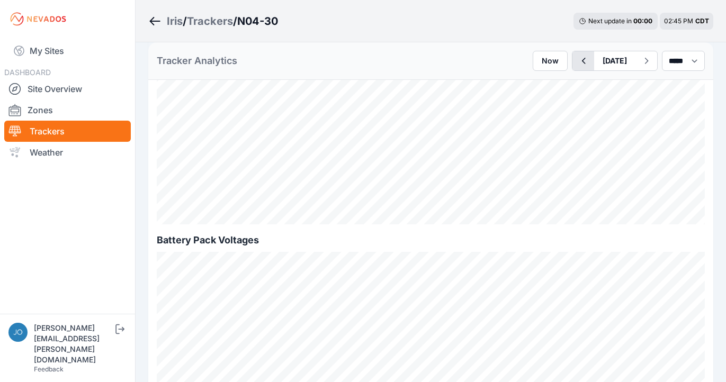
click at [577, 63] on icon "button" at bounding box center [583, 61] width 13 height 13
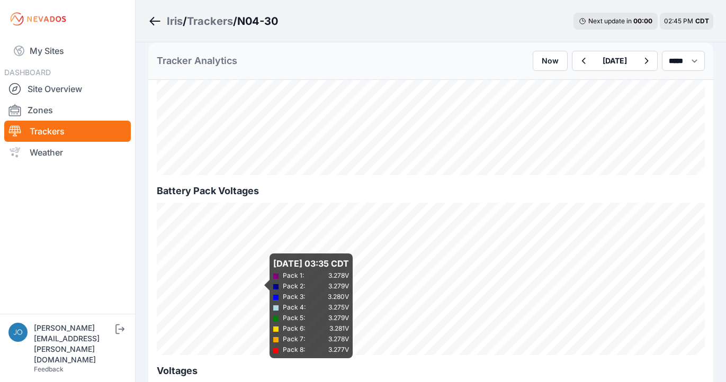
scroll to position [1314, 0]
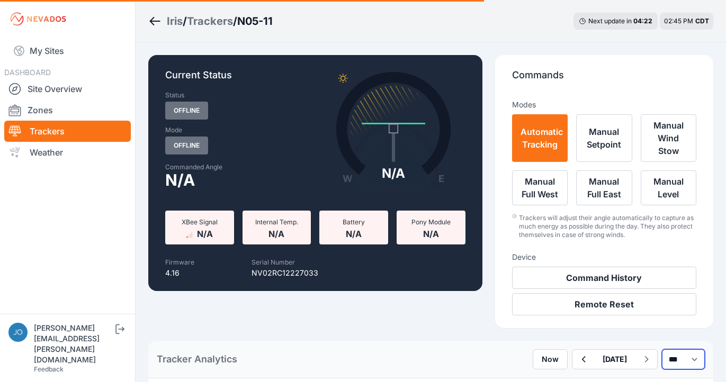
select select "*******"
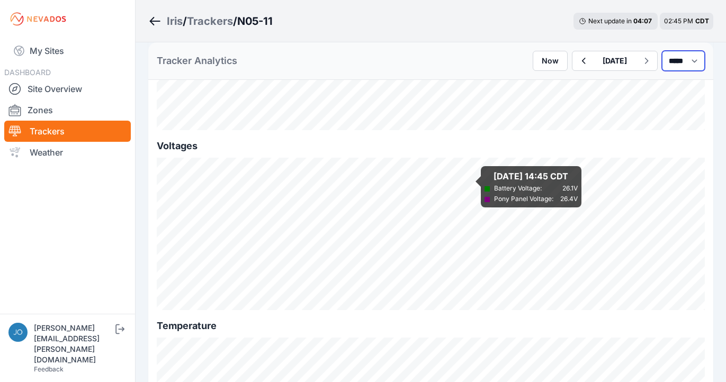
scroll to position [1195, 0]
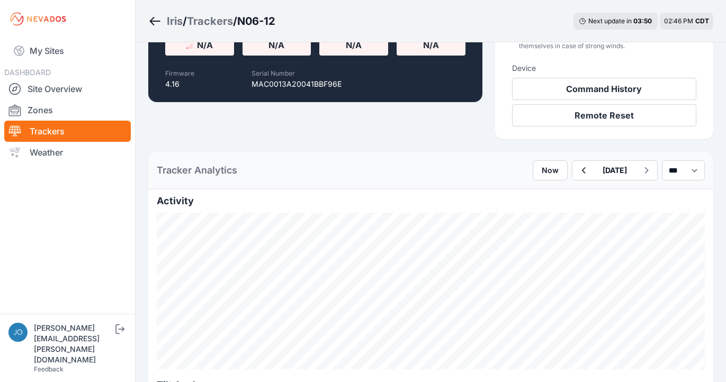
scroll to position [285, 0]
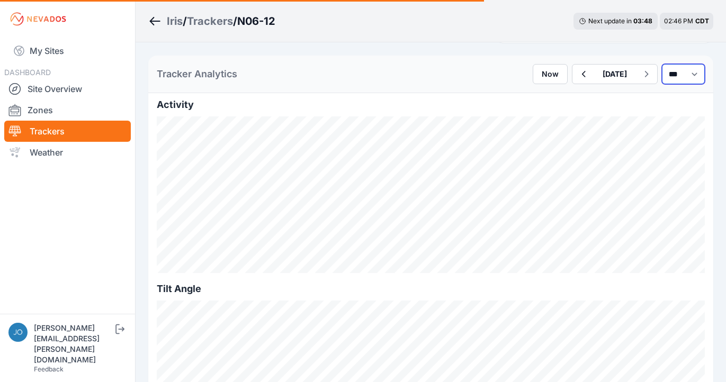
select select "*******"
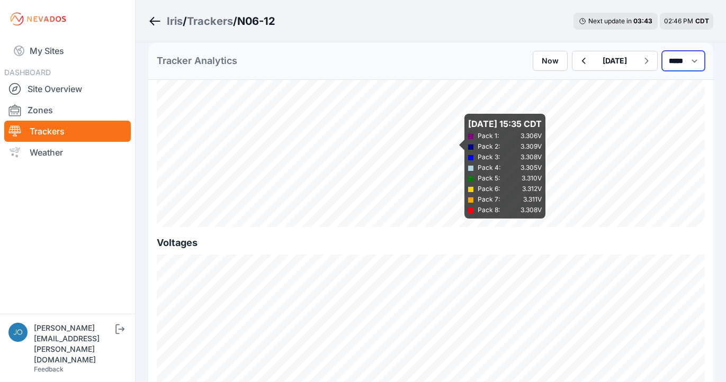
scroll to position [1115, 0]
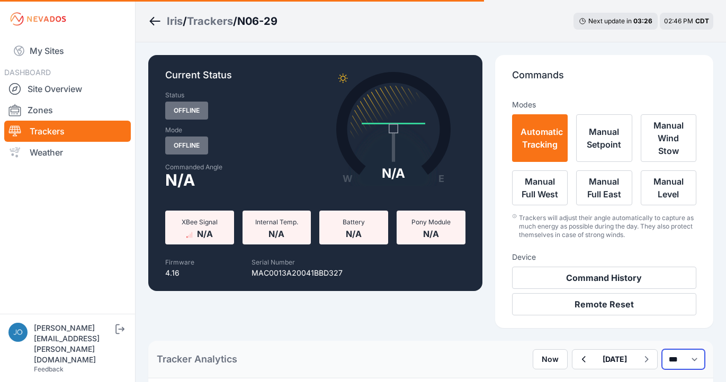
select select "*******"
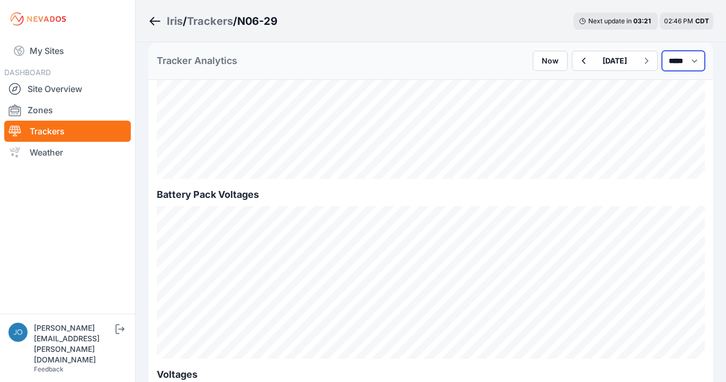
scroll to position [1170, 0]
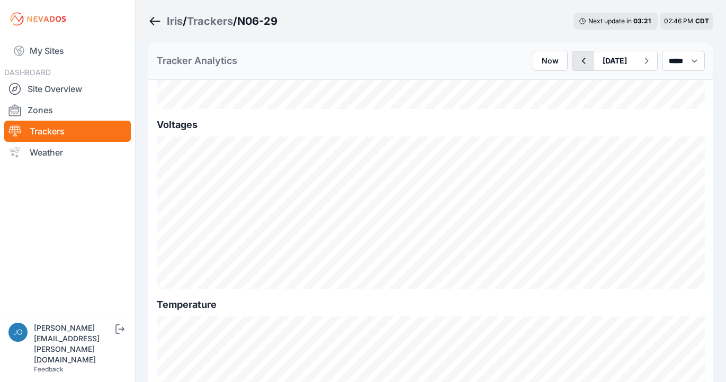
click at [577, 64] on icon "button" at bounding box center [583, 61] width 13 height 13
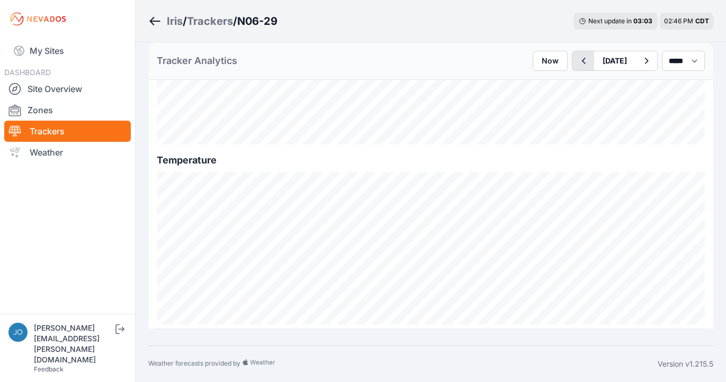
click at [577, 66] on icon "button" at bounding box center [583, 61] width 13 height 13
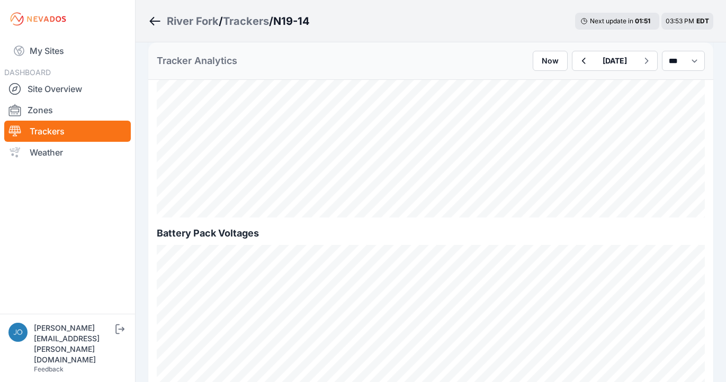
scroll to position [1057, 0]
click at [669, 73] on div "Tracker Analytics Now [DATE] *** **** *****" at bounding box center [430, 61] width 565 height 38
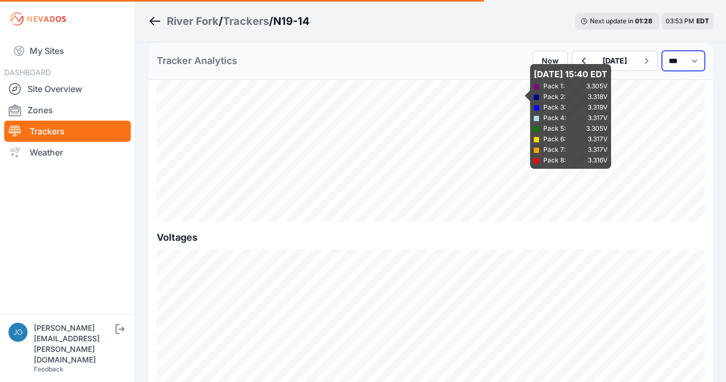
select select "******"
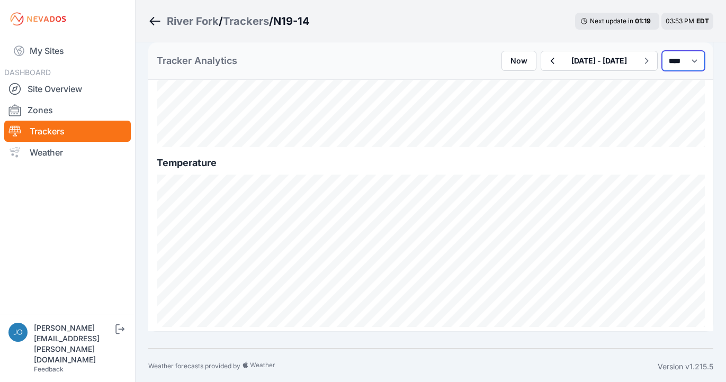
scroll to position [1314, 0]
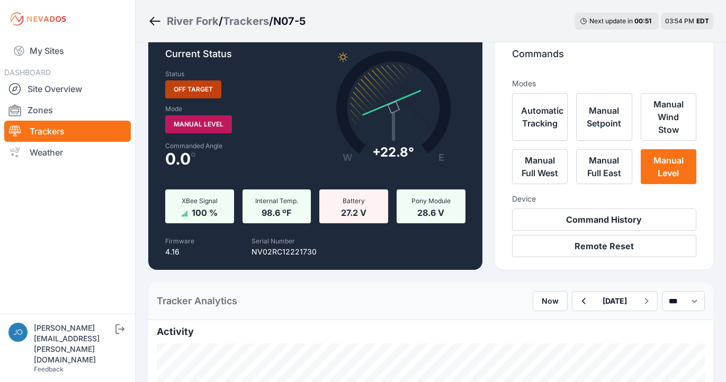
scroll to position [37, 0]
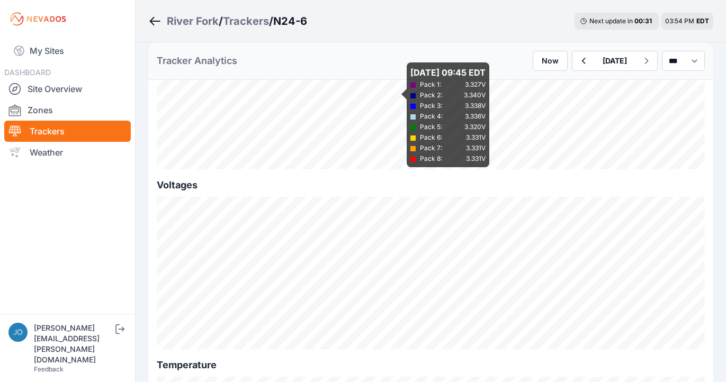
scroll to position [1176, 0]
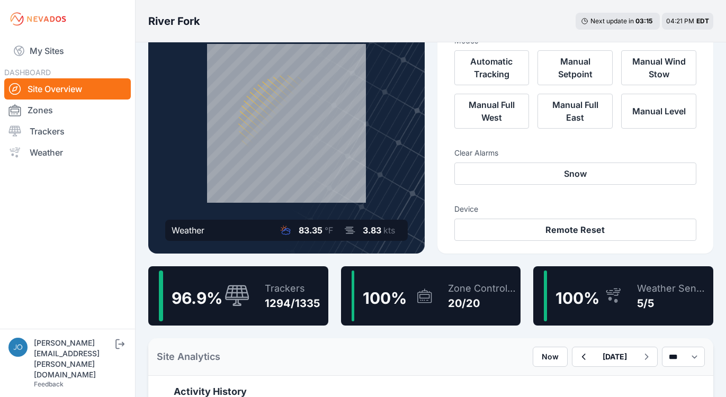
scroll to position [104, 0]
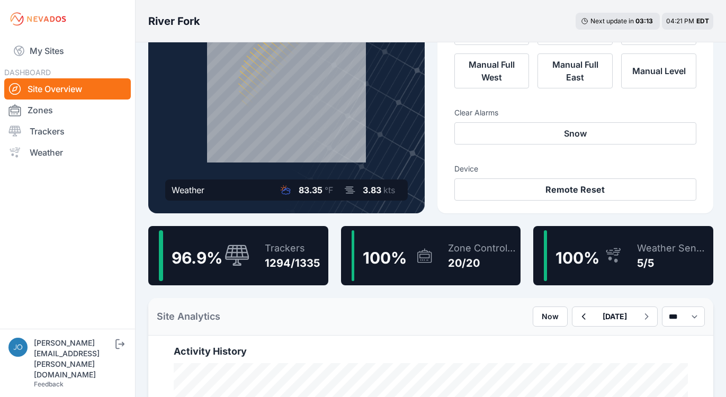
click at [270, 270] on div "1294/1335" at bounding box center [292, 263] width 55 height 15
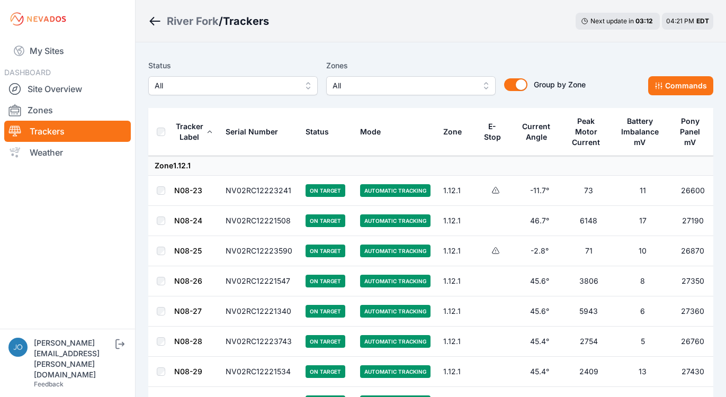
click at [274, 83] on span "All" at bounding box center [226, 85] width 142 height 13
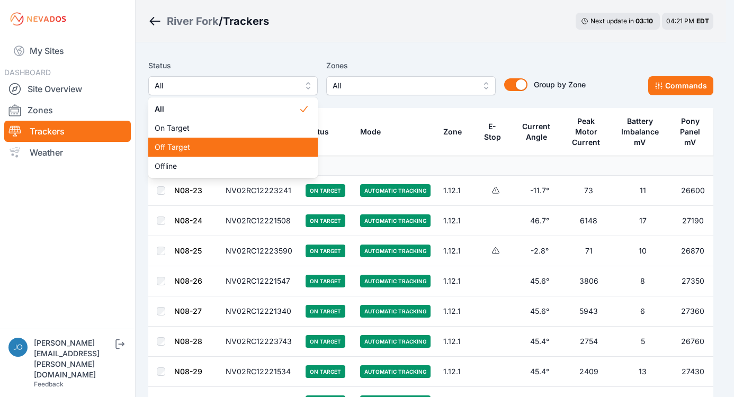
click at [216, 151] on span "Off Target" at bounding box center [227, 147] width 144 height 11
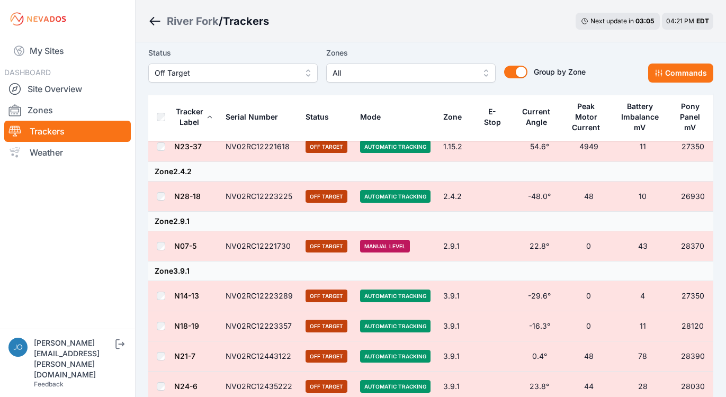
scroll to position [261, 0]
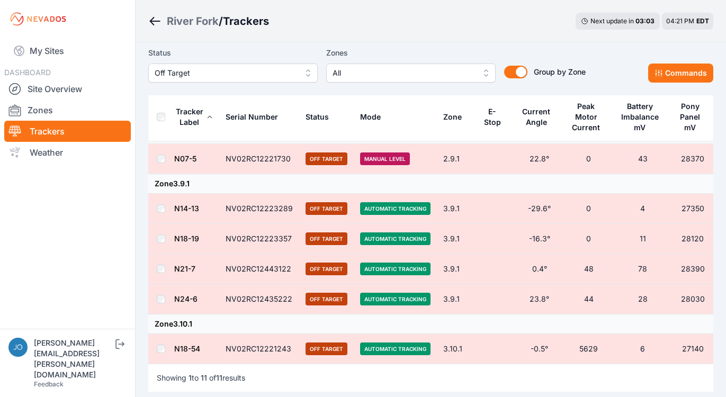
click at [229, 82] on button "Off Target" at bounding box center [232, 73] width 169 height 19
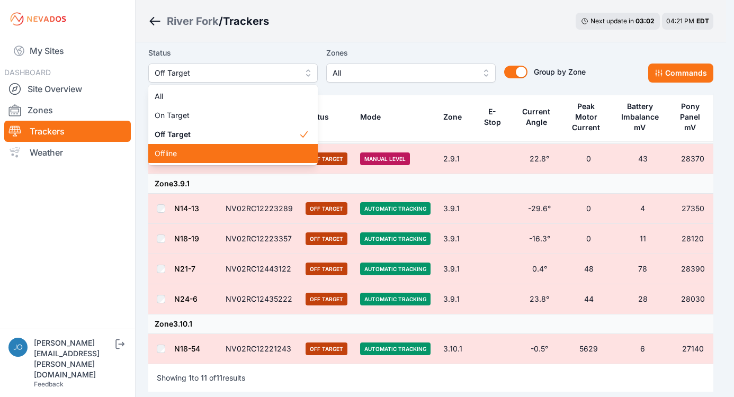
click at [201, 151] on span "Offline" at bounding box center [227, 153] width 144 height 11
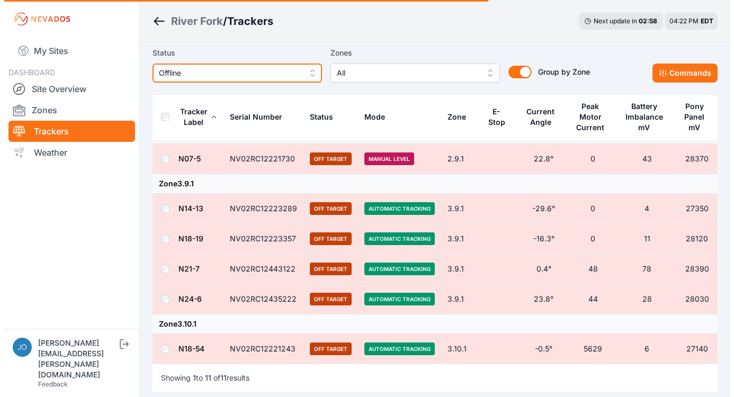
scroll to position [335, 0]
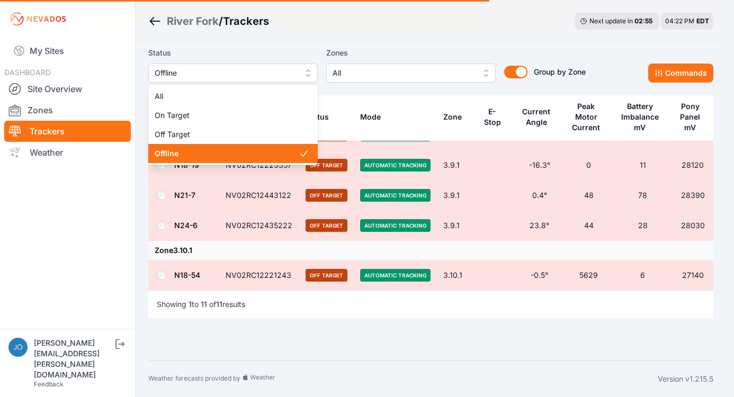
click at [262, 74] on div "Status Offline All On Target Off Target Offline" at bounding box center [232, 65] width 169 height 36
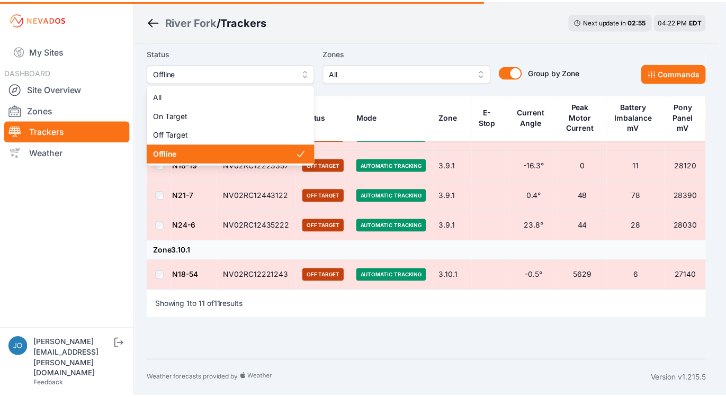
scroll to position [0, 0]
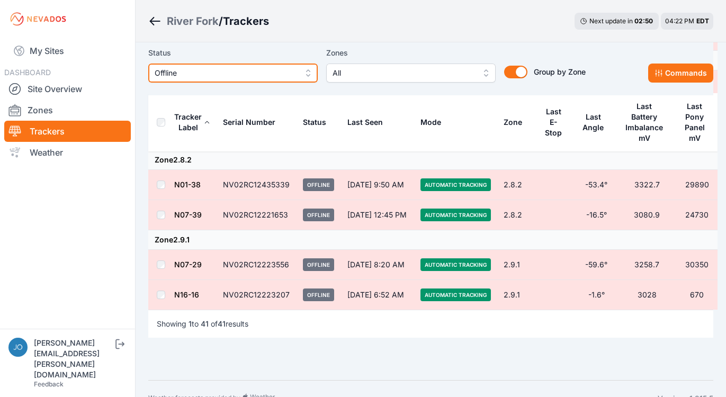
scroll to position [1065, 0]
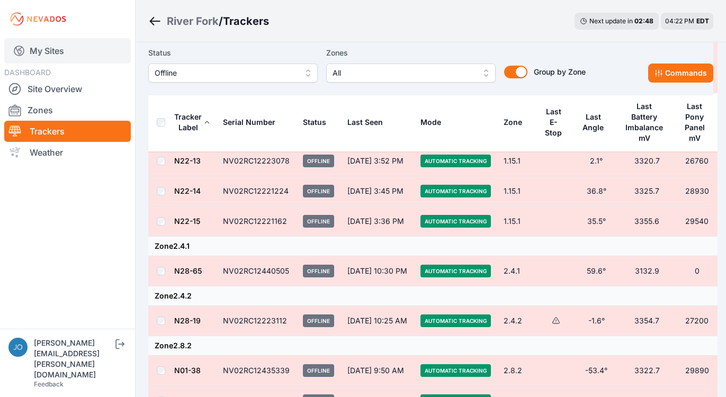
click at [56, 47] on link "My Sites" at bounding box center [67, 50] width 127 height 25
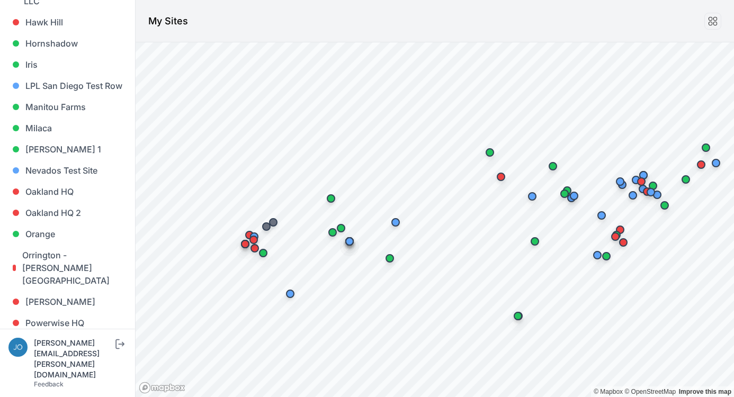
scroll to position [681, 0]
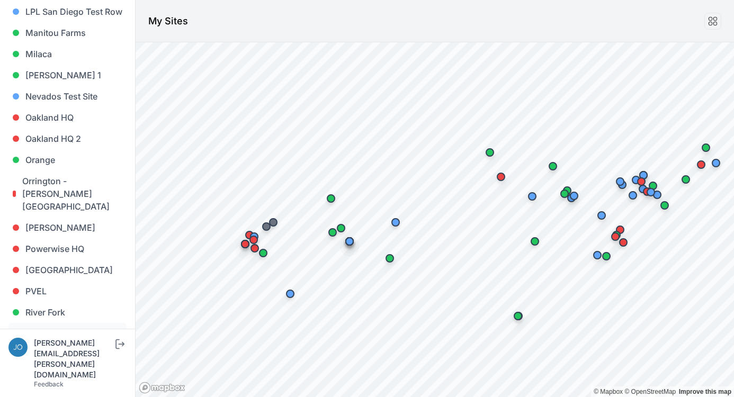
click at [65, 323] on link "River Trail" at bounding box center [67, 333] width 118 height 21
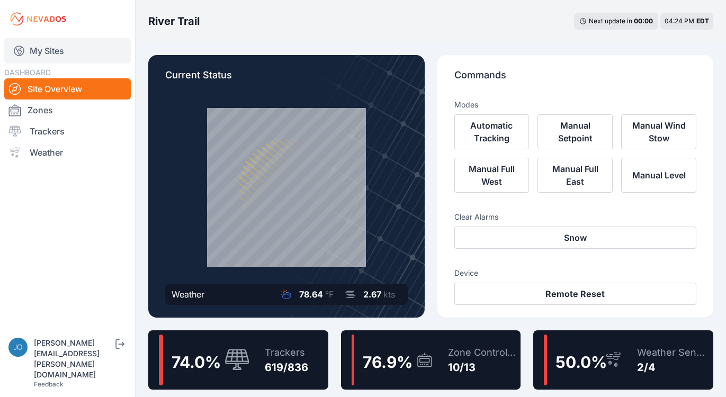
click at [28, 50] on link "My Sites" at bounding box center [67, 50] width 127 height 25
click at [40, 48] on link "My Sites" at bounding box center [67, 50] width 127 height 25
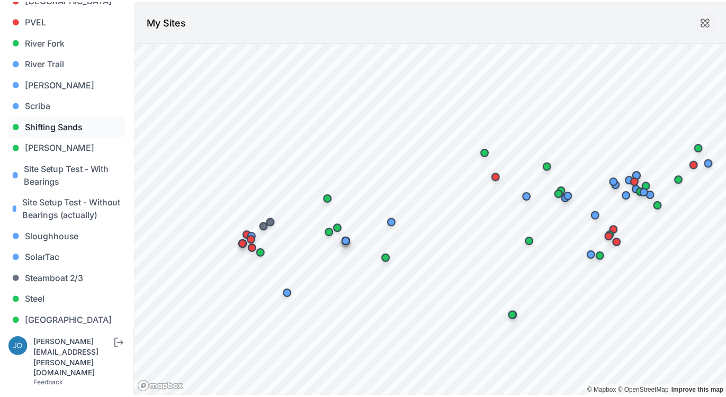
scroll to position [866, 0]
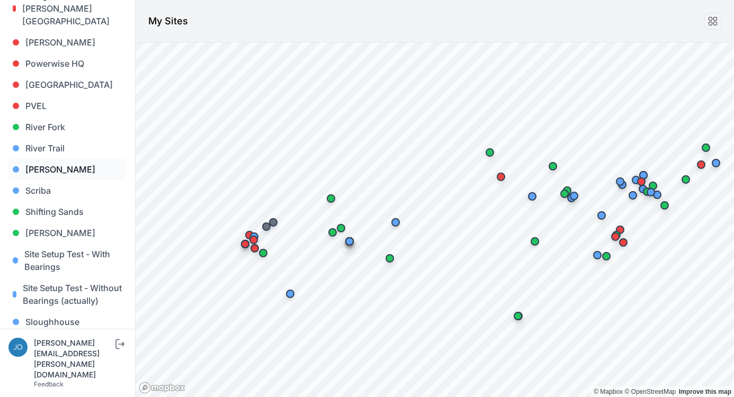
click at [39, 159] on link "Sarish" at bounding box center [67, 169] width 118 height 21
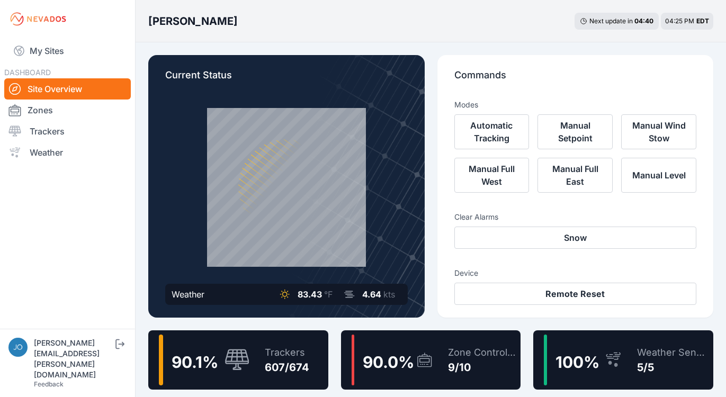
click at [290, 349] on div "Trackers" at bounding box center [287, 352] width 44 height 15
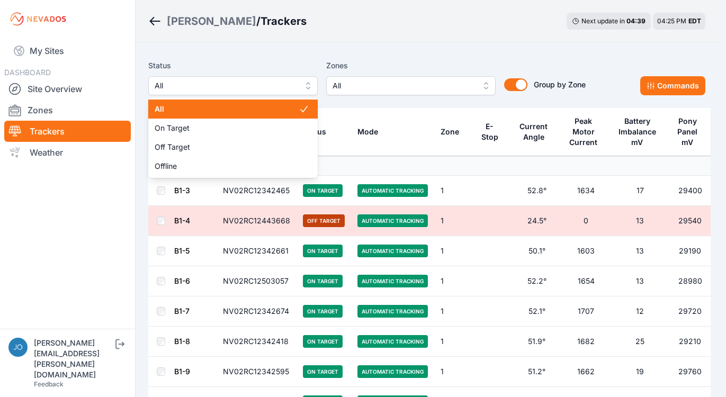
click at [196, 85] on span "All" at bounding box center [226, 85] width 142 height 13
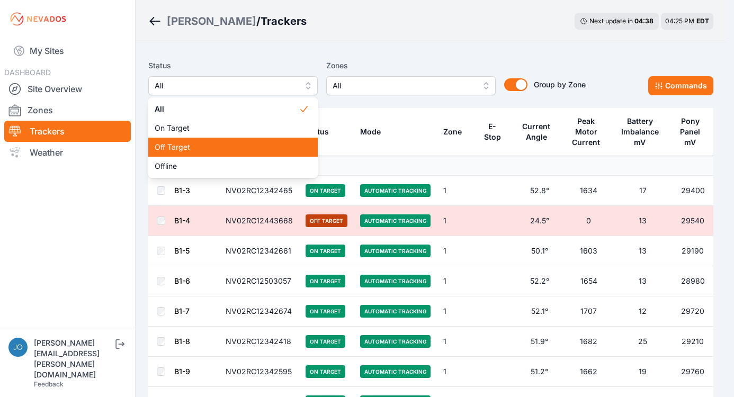
click at [180, 148] on span "Off Target" at bounding box center [227, 147] width 144 height 11
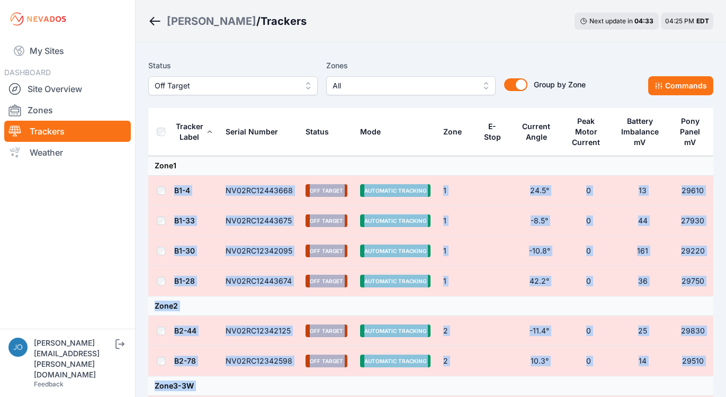
drag, startPoint x: 443, startPoint y: 278, endPoint x: 231, endPoint y: 166, distance: 239.7
copy tbody "B1-4 NV02RC12443668 Off Target Automatic Tracking 1 24.5° 0 13 29610 B1-33 NV02…"
click at [249, 87] on span "Off Target" at bounding box center [226, 85] width 142 height 13
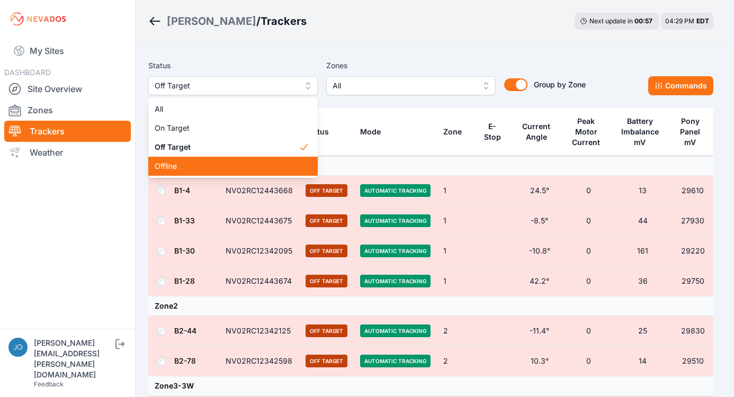
click at [223, 159] on div "Offline" at bounding box center [232, 166] width 169 height 19
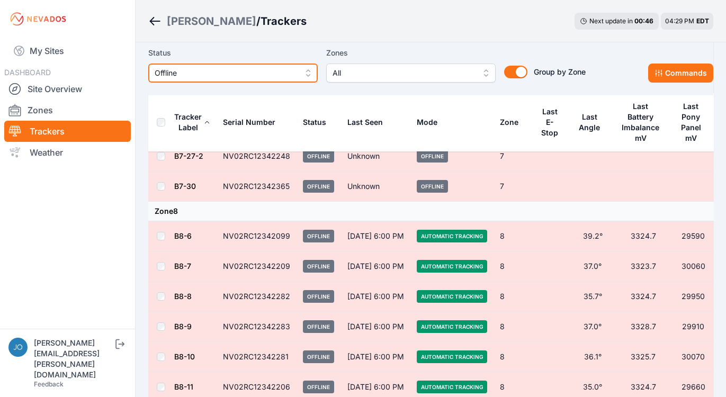
scroll to position [281, 0]
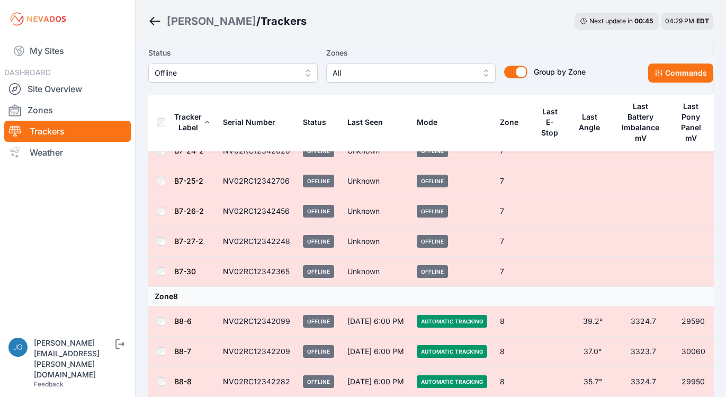
click at [471, 267] on td "Offline" at bounding box center [451, 272] width 83 height 30
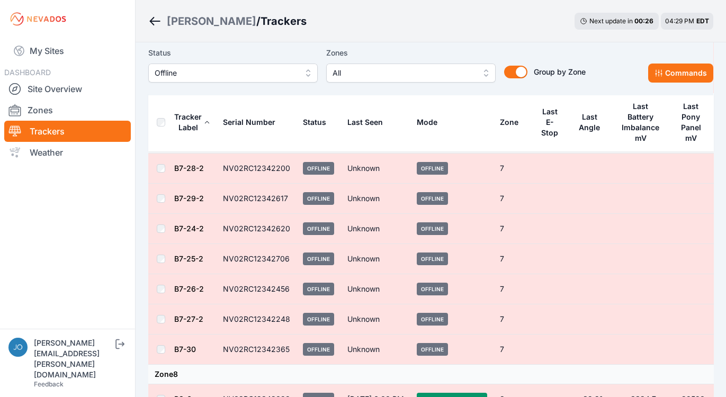
scroll to position [205, 0]
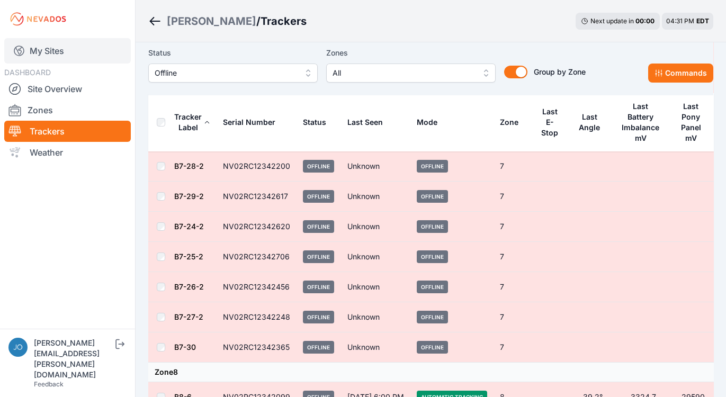
click at [53, 48] on link "My Sites" at bounding box center [67, 50] width 127 height 25
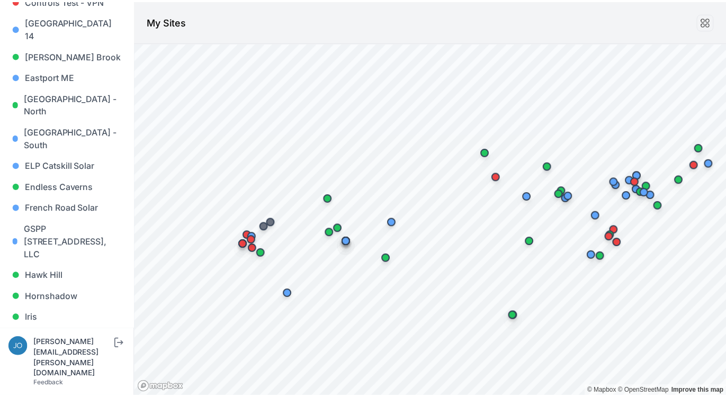
scroll to position [1088, 0]
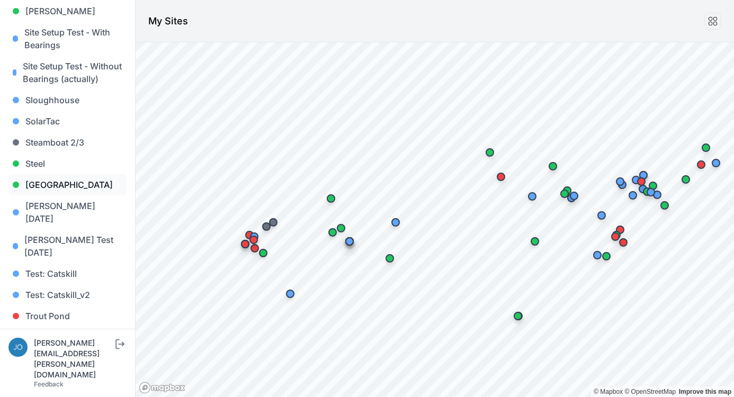
click at [29, 174] on link "[GEOGRAPHIC_DATA]" at bounding box center [67, 184] width 118 height 21
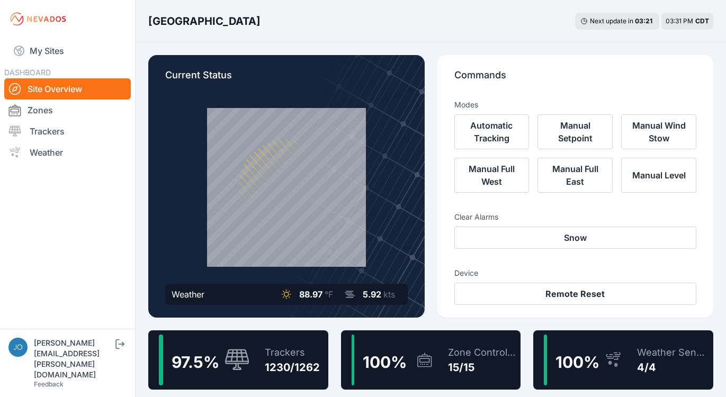
click at [280, 346] on div "Trackers" at bounding box center [292, 352] width 55 height 15
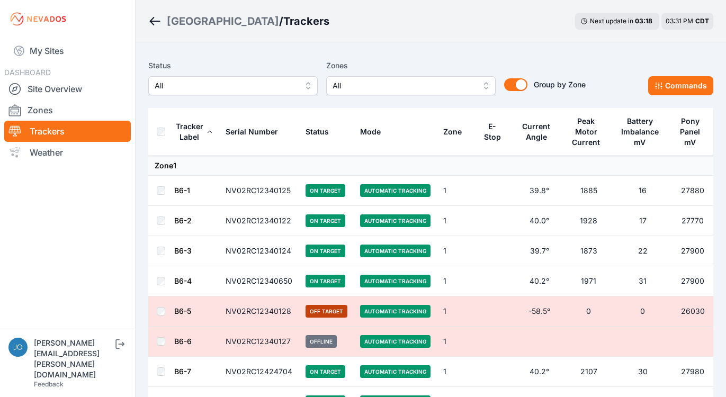
click at [207, 86] on span "All" at bounding box center [226, 85] width 142 height 13
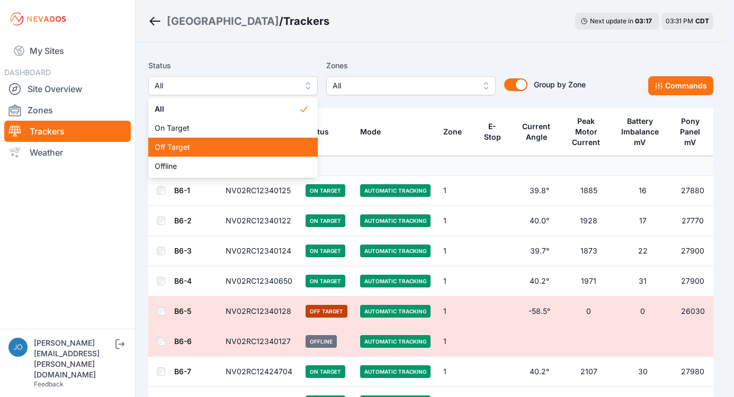
click at [213, 147] on span "Off Target" at bounding box center [227, 147] width 144 height 11
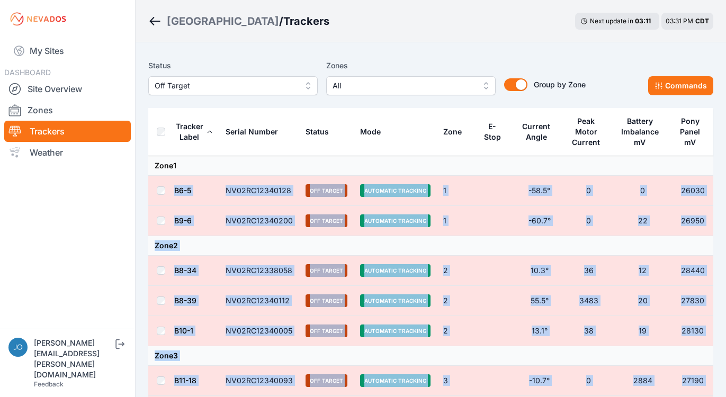
drag, startPoint x: 440, startPoint y: 280, endPoint x: 258, endPoint y: 161, distance: 216.8
copy tbody "B6-5 NV02RC12340128 Off Target Automatic Tracking 1 -58.5° 0 0 26030 B9-6 NV02R…"
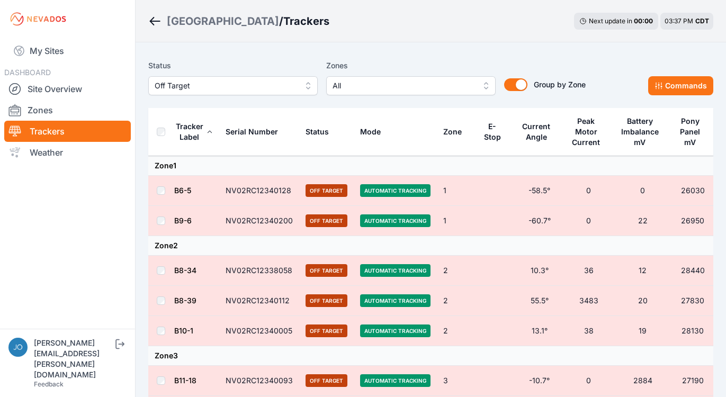
click at [279, 62] on label "Status" at bounding box center [232, 65] width 169 height 13
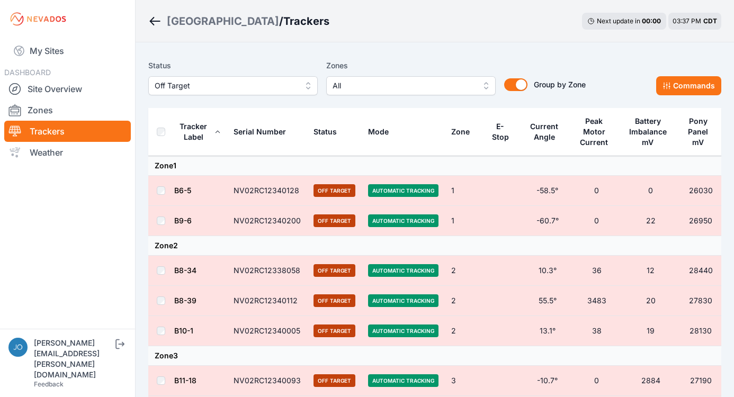
click at [225, 87] on span "Off Target" at bounding box center [226, 85] width 142 height 13
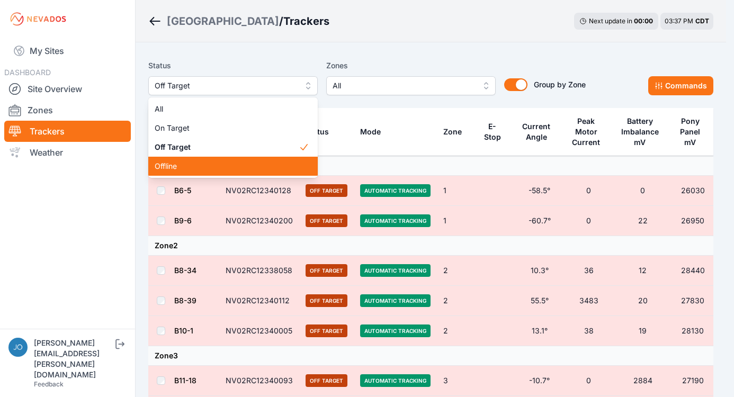
click at [204, 162] on span "Offline" at bounding box center [227, 166] width 144 height 11
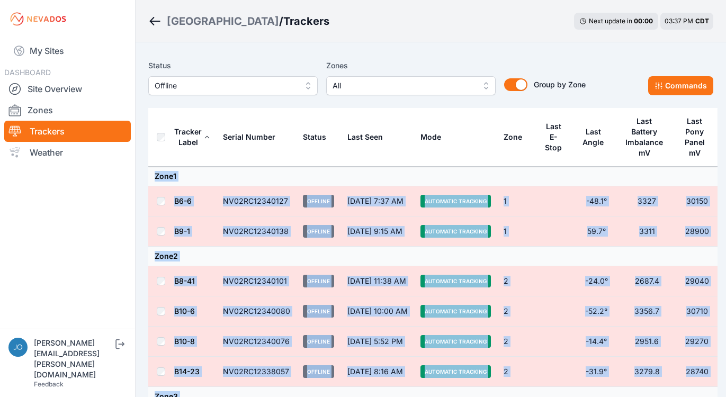
drag, startPoint x: 502, startPoint y: 275, endPoint x: 278, endPoint y: 169, distance: 247.3
copy tbody "Zone 1 B6-6 NV02RC12340127 Offline Sep 15 at 7:37 AM Automatic Tracking 1 -48.1…"
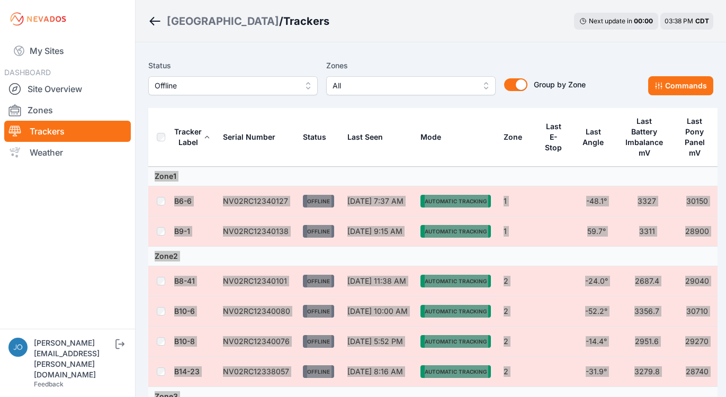
scroll to position [2, 0]
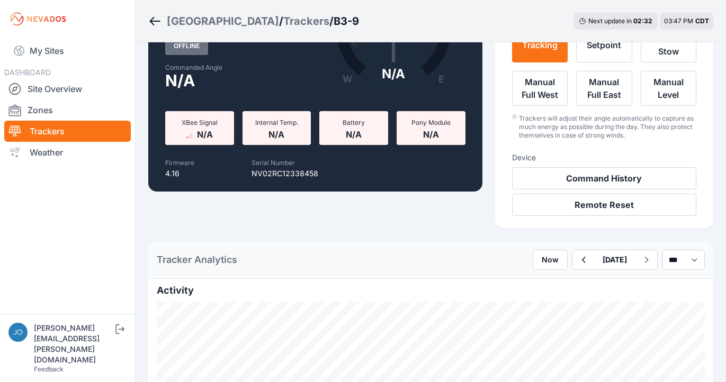
scroll to position [469, 0]
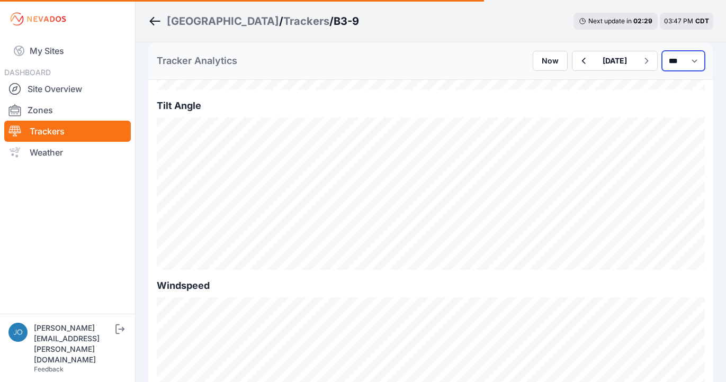
select select "*******"
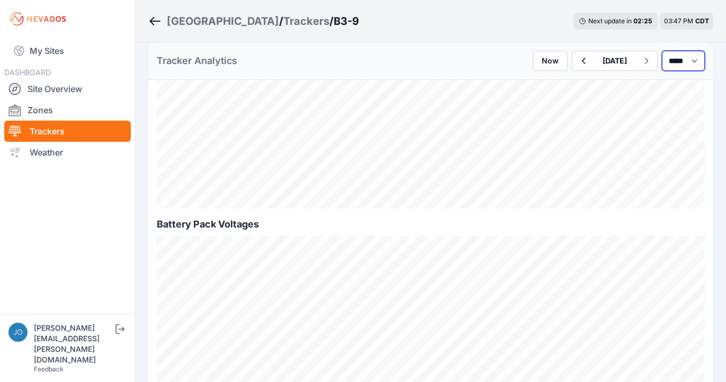
scroll to position [1015, 0]
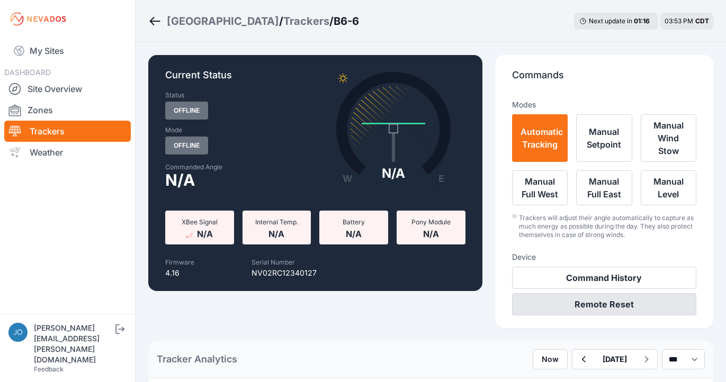
scroll to position [361, 0]
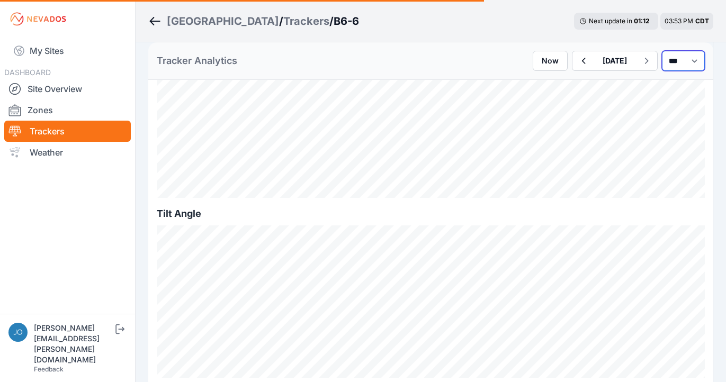
select select "*******"
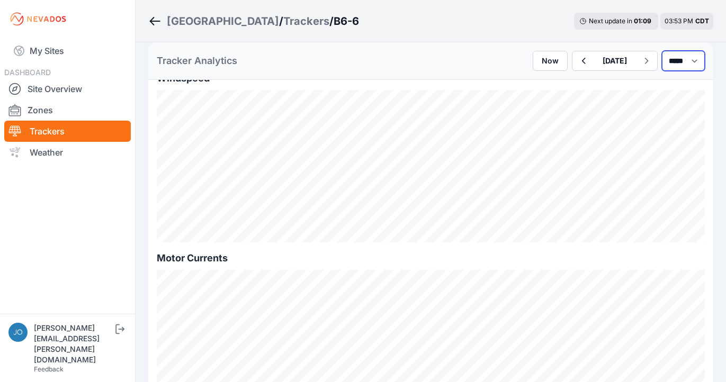
scroll to position [898, 0]
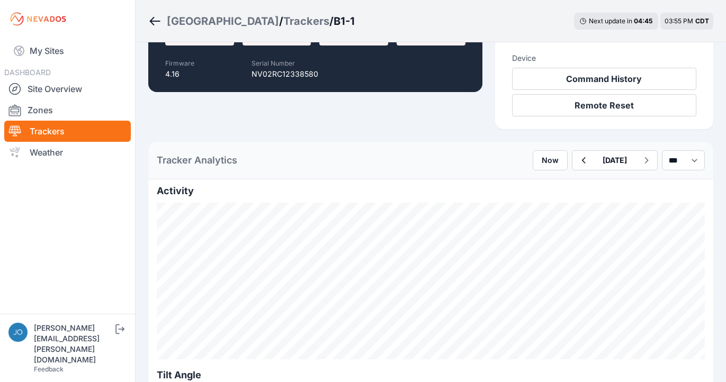
scroll to position [314, 0]
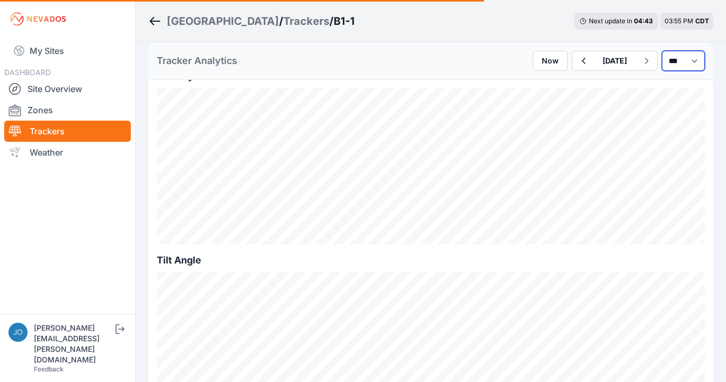
select select "*******"
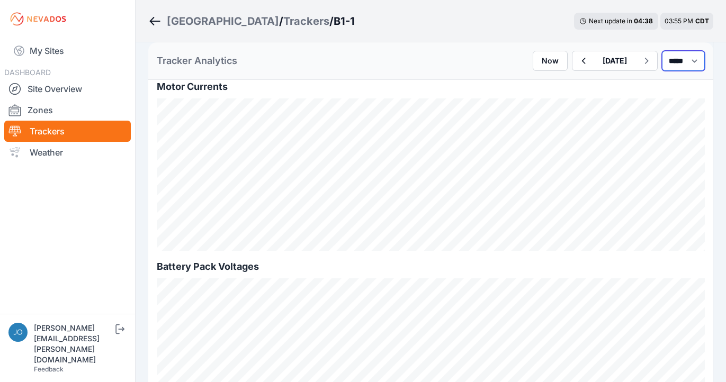
scroll to position [964, 0]
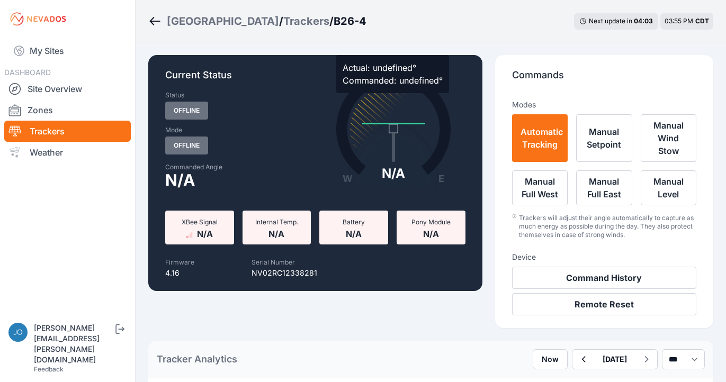
scroll to position [322, 0]
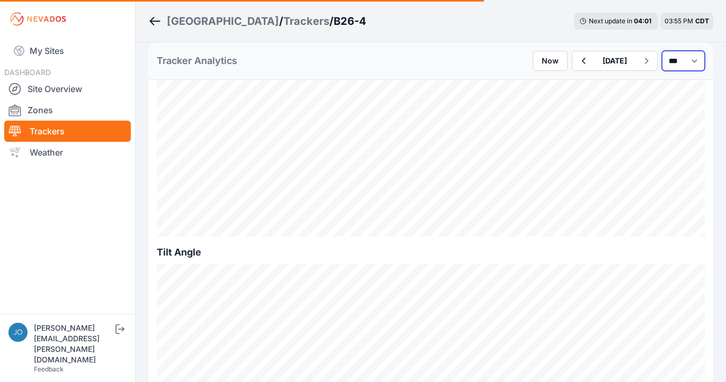
select select "*******"
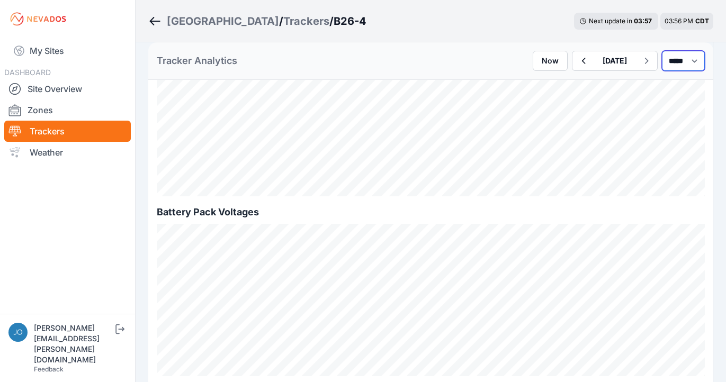
scroll to position [914, 0]
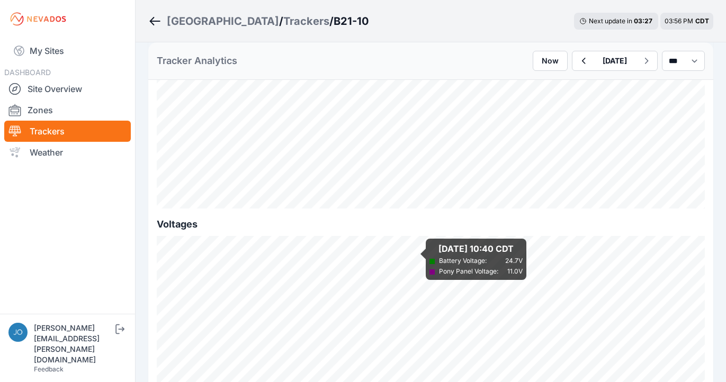
scroll to position [1051, 0]
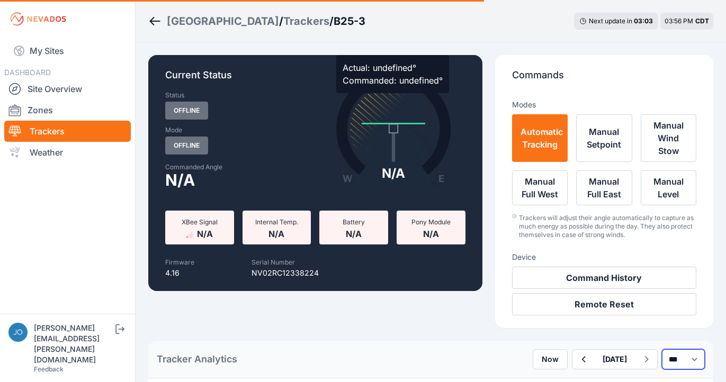
select select "*******"
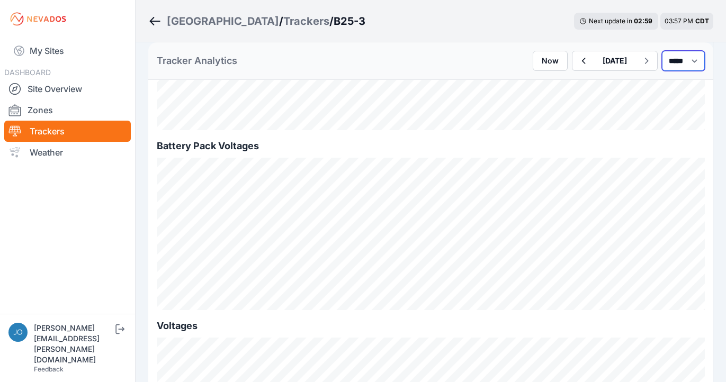
scroll to position [971, 0]
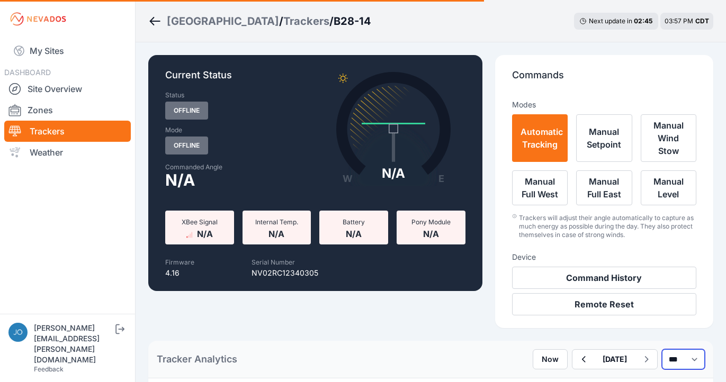
select select "*******"
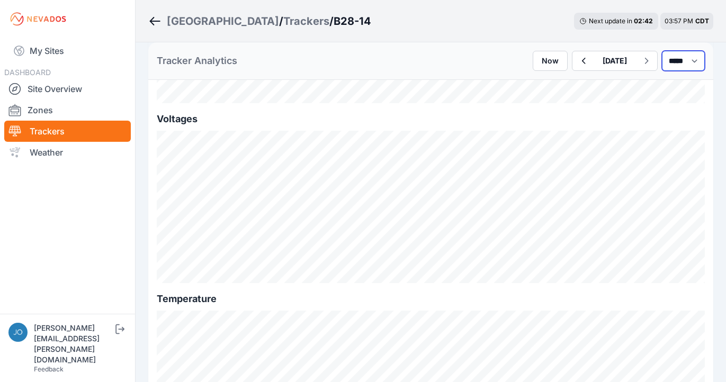
scroll to position [1314, 0]
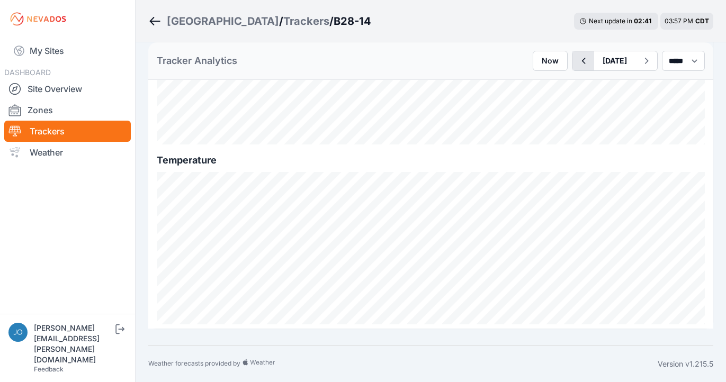
click at [572, 60] on button "button" at bounding box center [583, 60] width 22 height 19
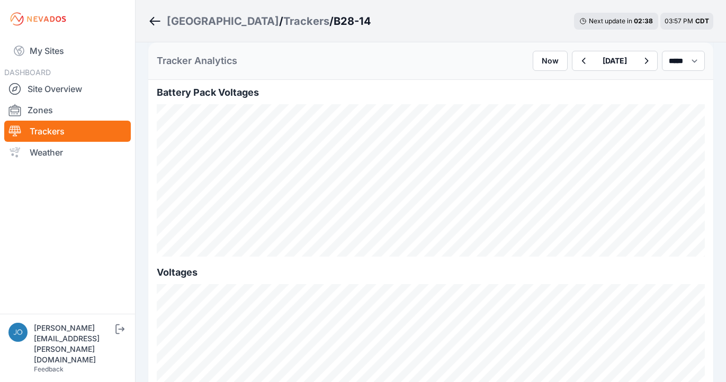
scroll to position [1147, 0]
click at [577, 56] on icon "button" at bounding box center [583, 61] width 13 height 13
